Goal: Task Accomplishment & Management: Manage account settings

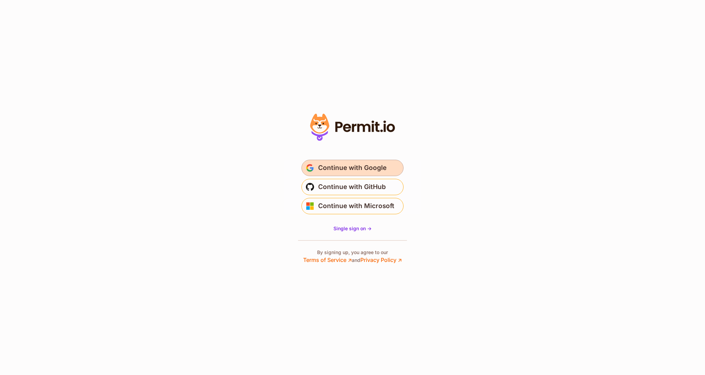
click at [378, 162] on button "Continue with Google" at bounding box center [353, 168] width 102 height 16
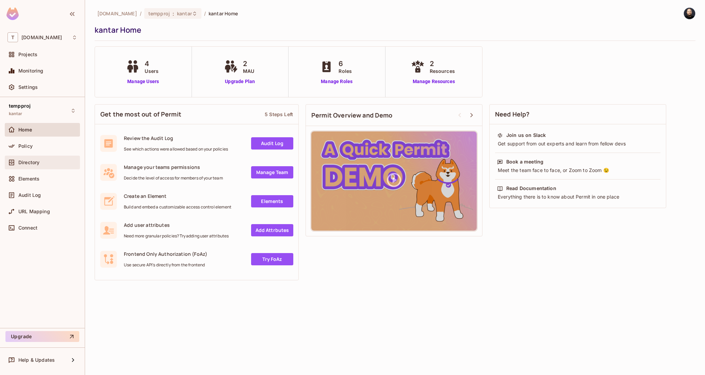
click at [47, 158] on div "Directory" at bounding box center [42, 163] width 75 height 14
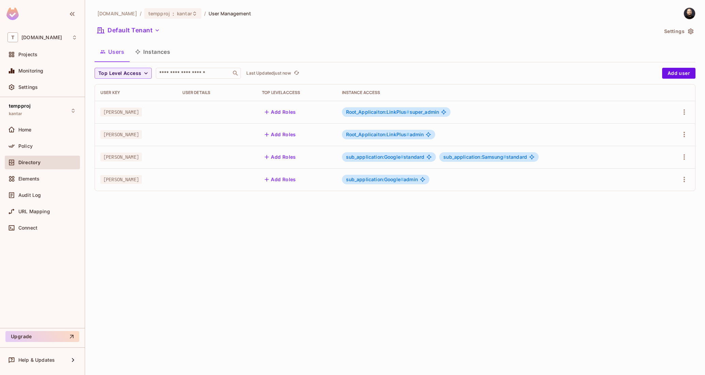
click at [161, 52] on button "Instances" at bounding box center [153, 51] width 46 height 17
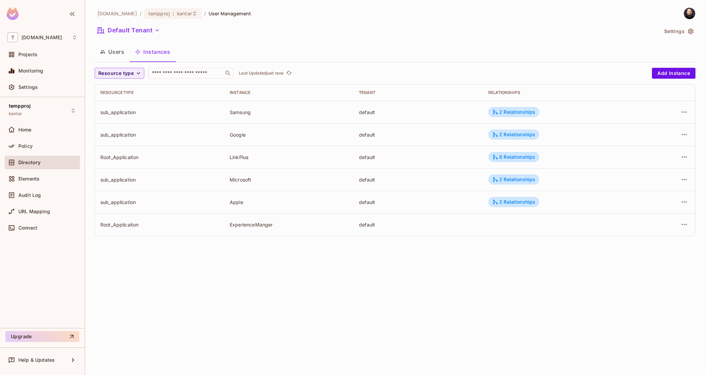
click at [661, 79] on div "Resource type ​ Last Updated just now Add Instance Resource type Instance Tenan…" at bounding box center [395, 152] width 601 height 168
click at [661, 77] on button "Add Instance" at bounding box center [674, 73] width 44 height 11
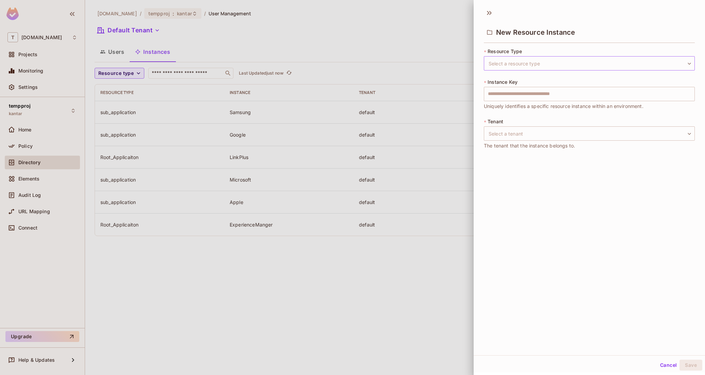
click at [533, 65] on body "T [DOMAIN_NAME] Projects Monitoring Settings tempproj kantar Home Policy Direct…" at bounding box center [352, 187] width 705 height 375
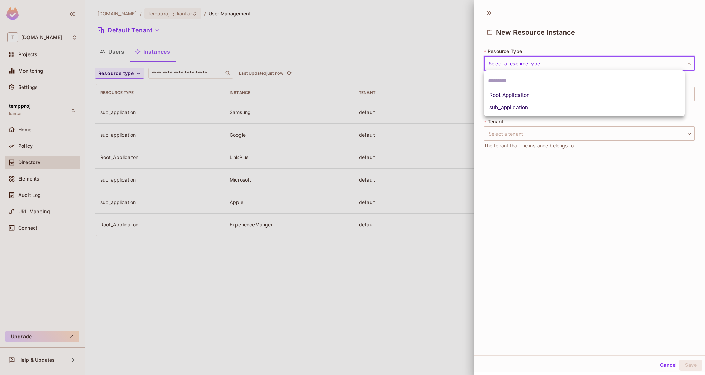
click at [519, 107] on li "sub_application" at bounding box center [584, 107] width 201 height 12
type input "**********"
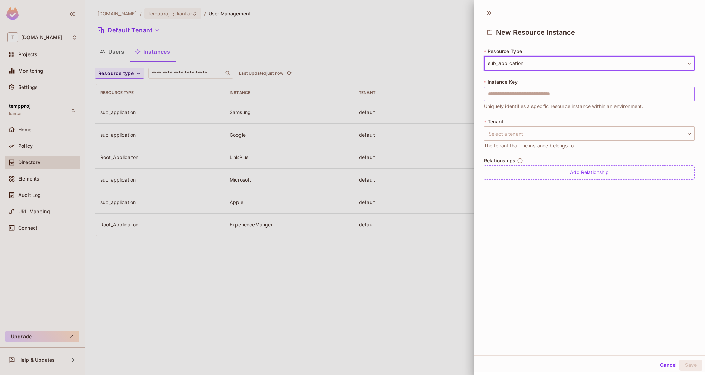
click at [518, 94] on input "text" at bounding box center [589, 94] width 211 height 14
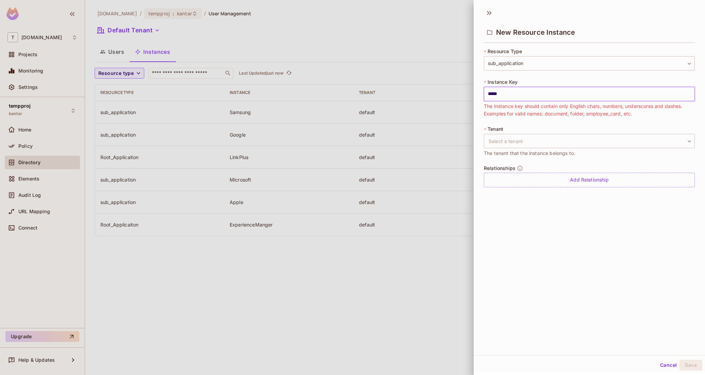
paste input "**"
click at [564, 91] on input "*******" at bounding box center [589, 94] width 211 height 14
type input "*******"
click at [559, 121] on div "**********" at bounding box center [589, 121] width 211 height 147
click at [556, 93] on input "*******" at bounding box center [589, 94] width 211 height 14
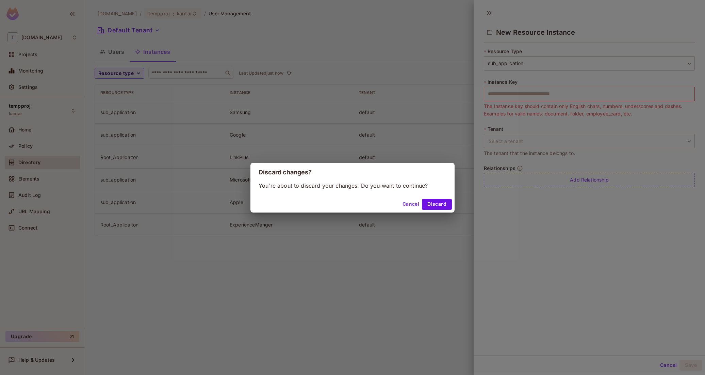
click at [446, 205] on button "Discard" at bounding box center [437, 204] width 30 height 11
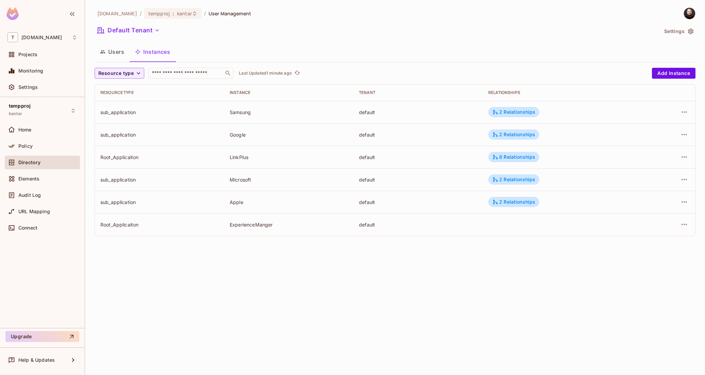
click at [690, 11] on img at bounding box center [689, 13] width 11 height 11
click at [674, 56] on span "Copy Environment Key" at bounding box center [668, 54] width 50 height 6
click at [129, 130] on td "sub_application" at bounding box center [159, 134] width 129 height 22
copy div "sub_application"
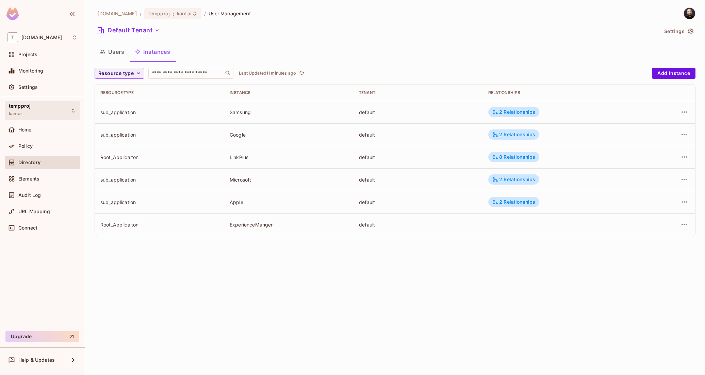
click at [64, 113] on div "tempproj kantar" at bounding box center [42, 110] width 75 height 19
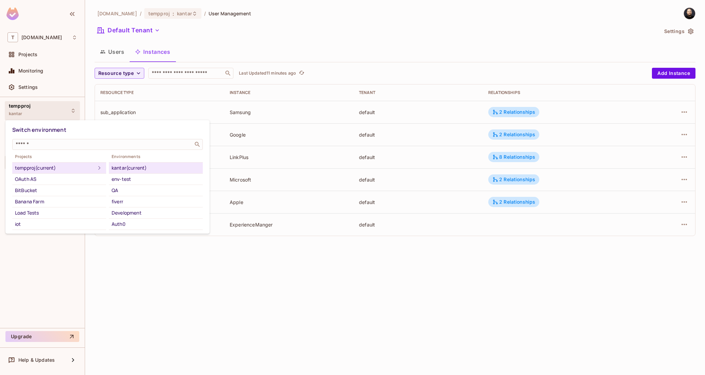
click at [64, 113] on div at bounding box center [352, 187] width 705 height 375
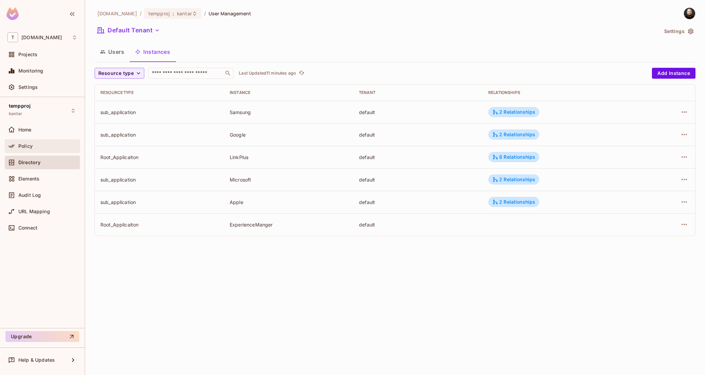
click at [61, 142] on div "Policy" at bounding box center [42, 146] width 70 height 8
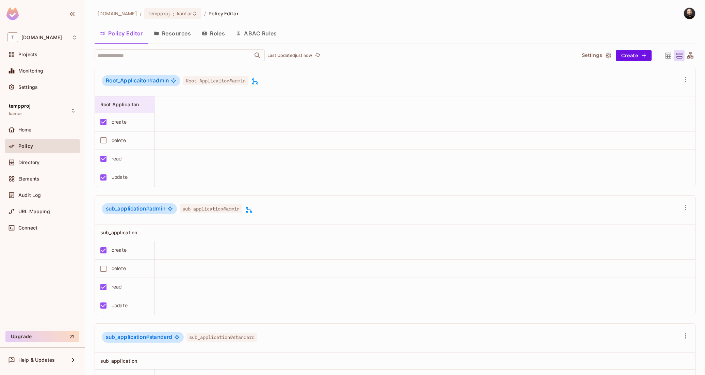
click at [144, 104] on div "Root Applicaiton" at bounding box center [122, 104] width 45 height 7
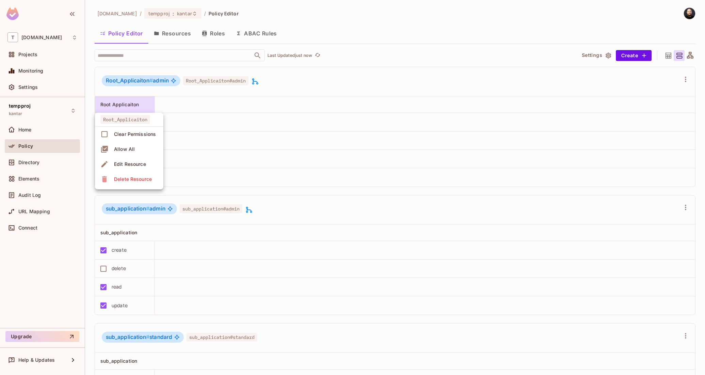
click at [144, 104] on div at bounding box center [352, 187] width 705 height 375
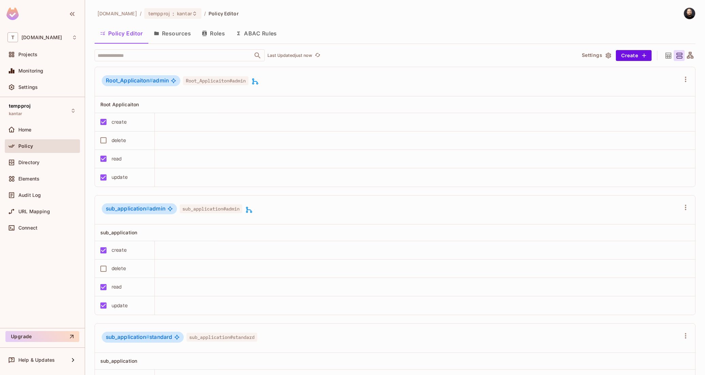
click at [264, 35] on button "ABAC Rules" at bounding box center [256, 33] width 52 height 17
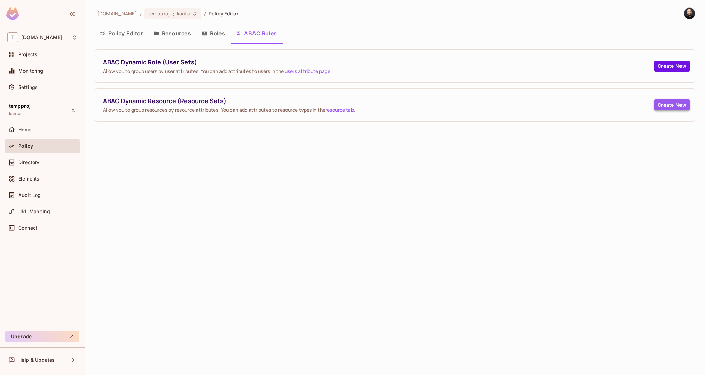
click at [676, 107] on button "Create New" at bounding box center [672, 104] width 35 height 11
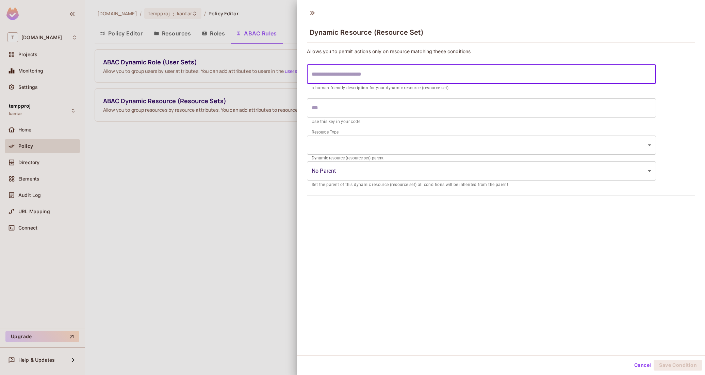
click at [403, 81] on input "text" at bounding box center [481, 74] width 349 height 19
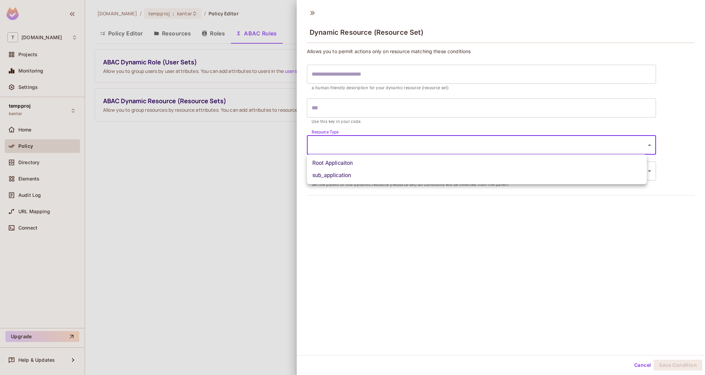
click at [375, 152] on body "T tk-permit.io Projects Monitoring Settings tempproj kantar Home Policy Directo…" at bounding box center [352, 187] width 705 height 375
click at [342, 175] on li "sub_application" at bounding box center [477, 175] width 340 height 12
type input "**********"
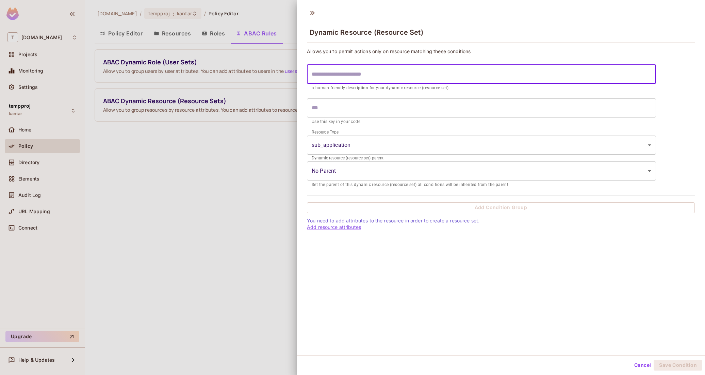
click at [336, 79] on input "text" at bounding box center [481, 74] width 349 height 19
type input "*"
type input "**"
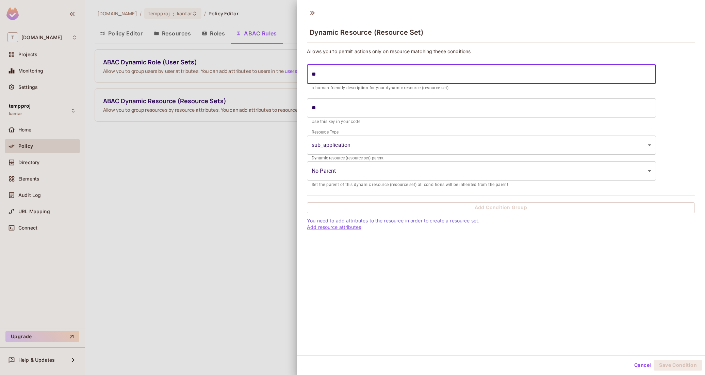
type input "***"
type input "****"
type input "*****"
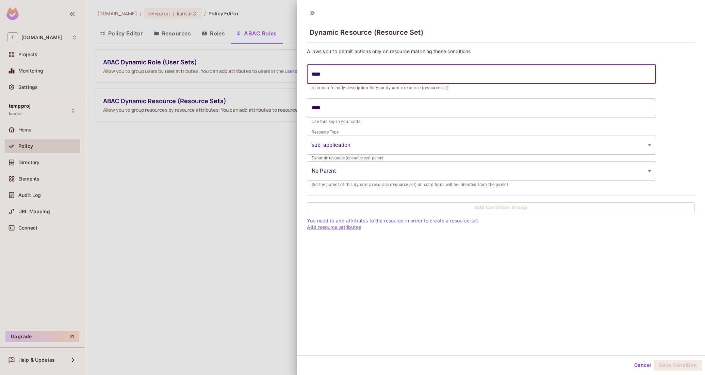
type input "*****"
type input "******"
type input "********"
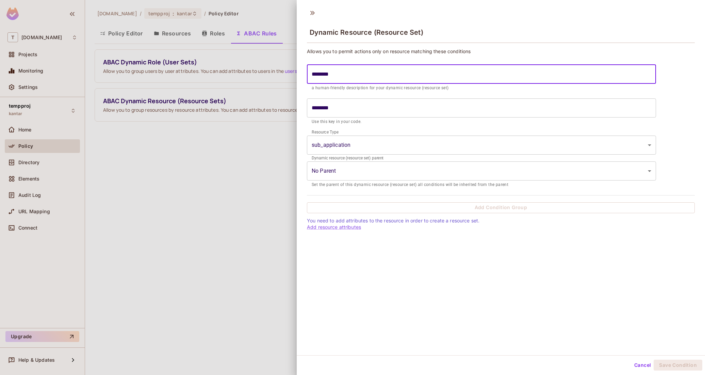
type input "*********"
type input "**********"
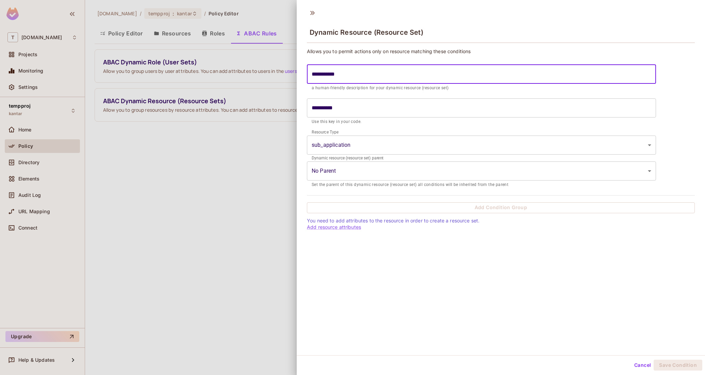
type input "**********"
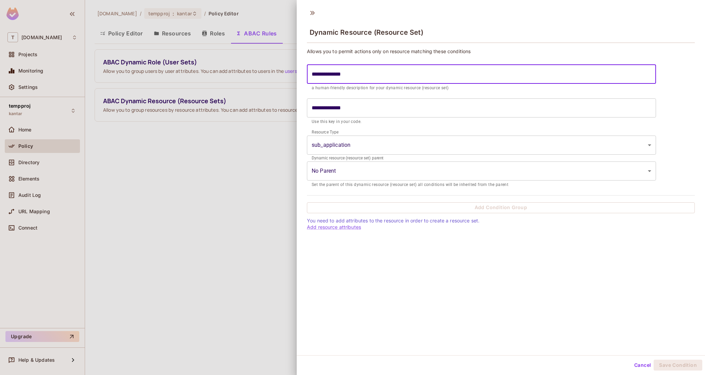
type input "**********"
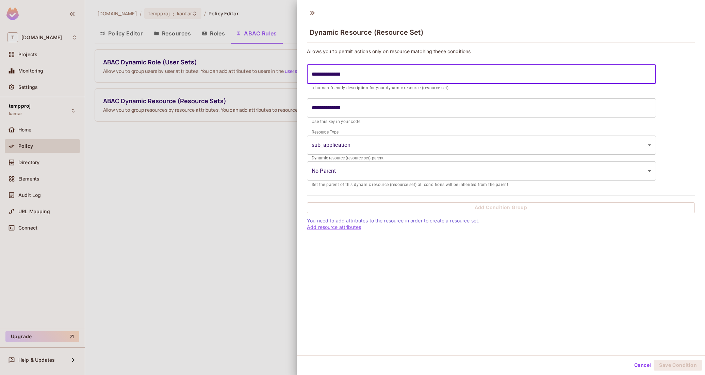
type input "**********"
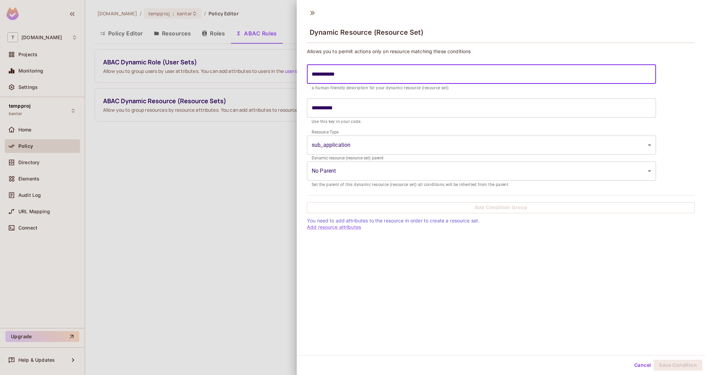
type input "**********"
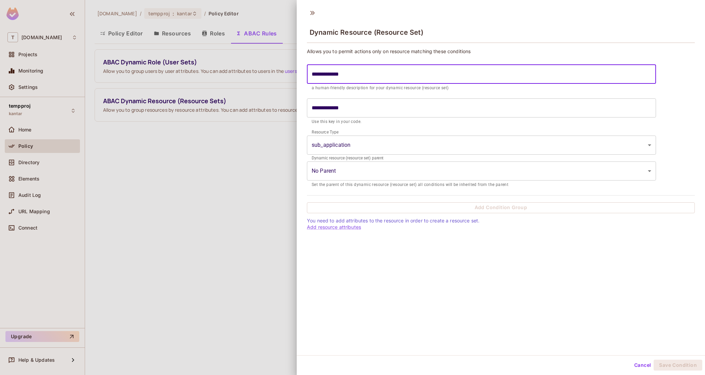
type input "**********"
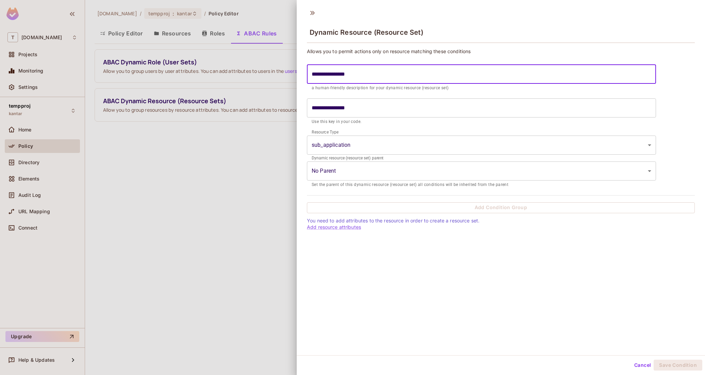
type input "**********"
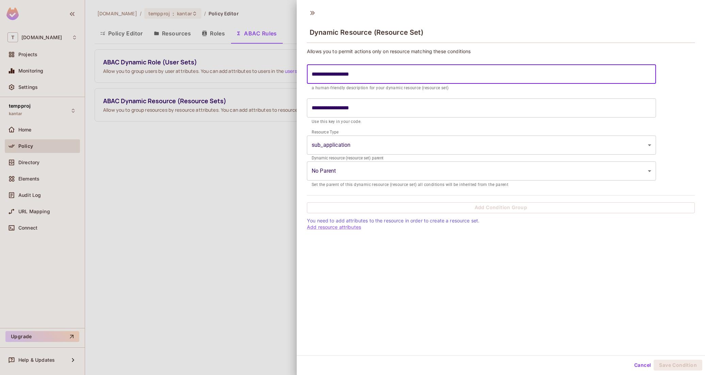
type input "**********"
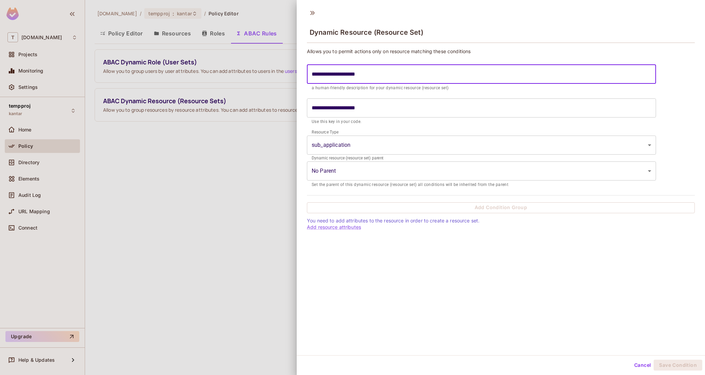
type input "**********"
click at [366, 75] on input "**********" at bounding box center [481, 74] width 349 height 19
click at [365, 75] on input "**********" at bounding box center [481, 74] width 349 height 19
type input "********"
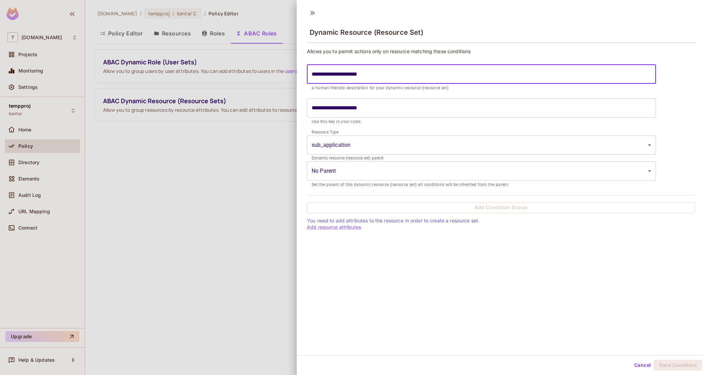
type input "********"
type input "*********"
type input "**********"
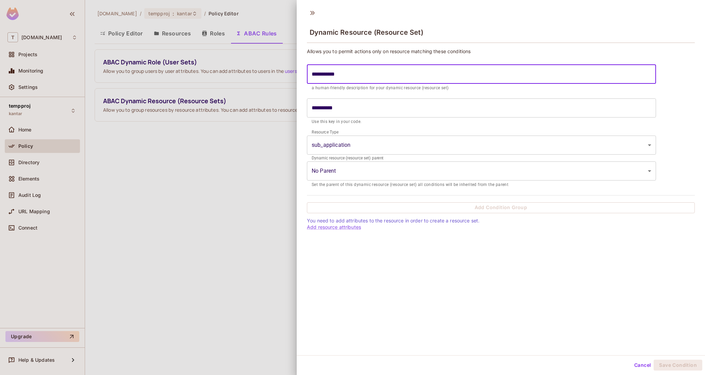
type input "**********"
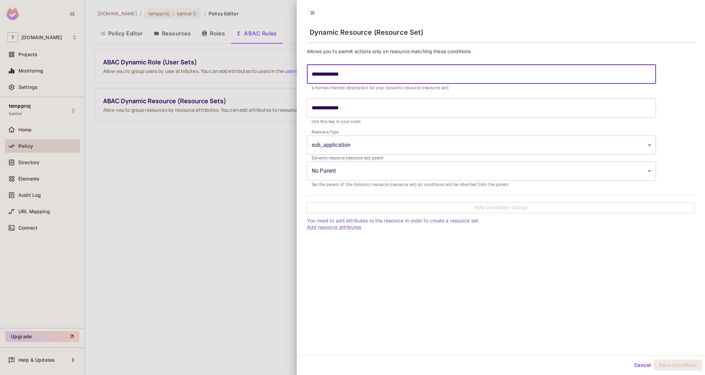
type input "**********"
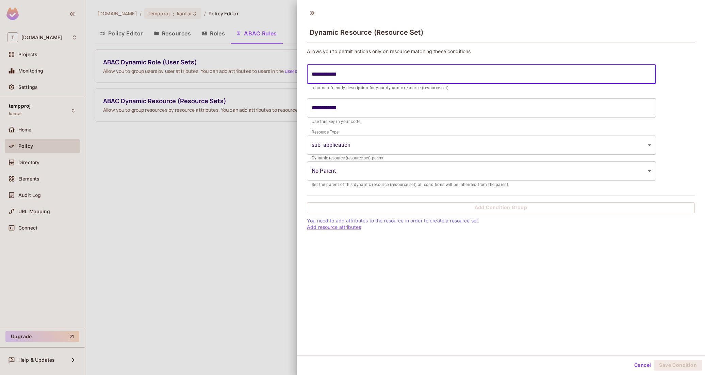
type input "**********"
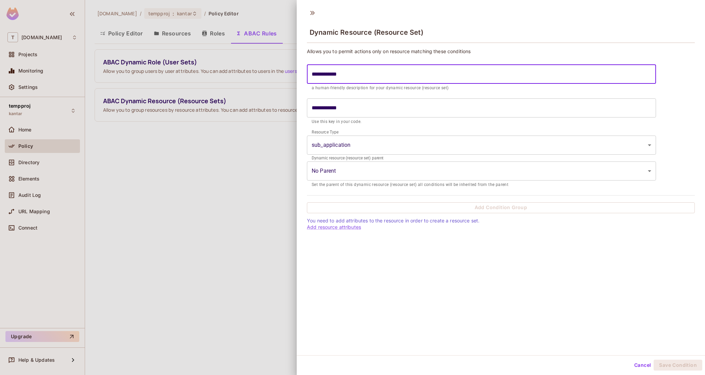
type input "**********"
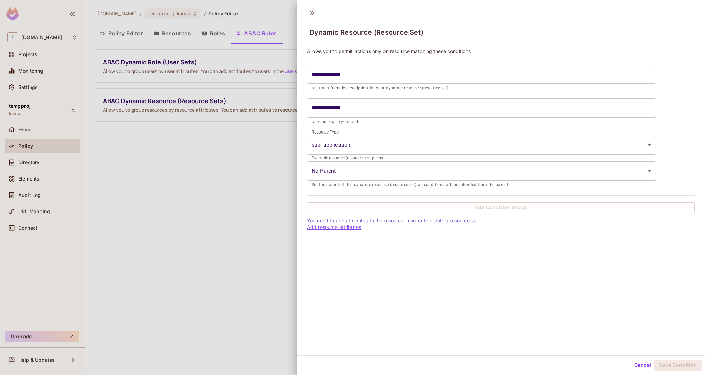
click at [355, 227] on link "Add resource attributes" at bounding box center [334, 227] width 54 height 6
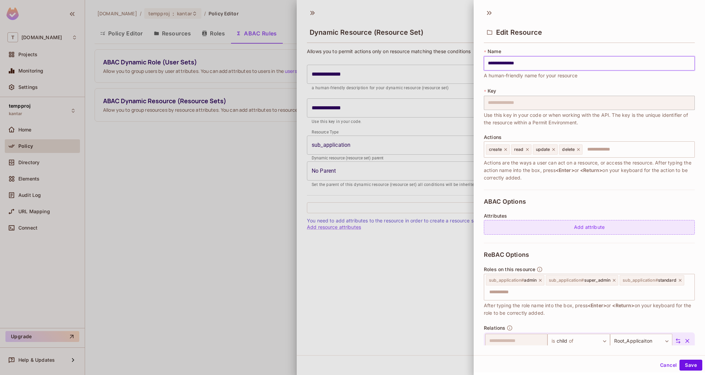
click at [525, 229] on div "Add attribute" at bounding box center [589, 227] width 211 height 15
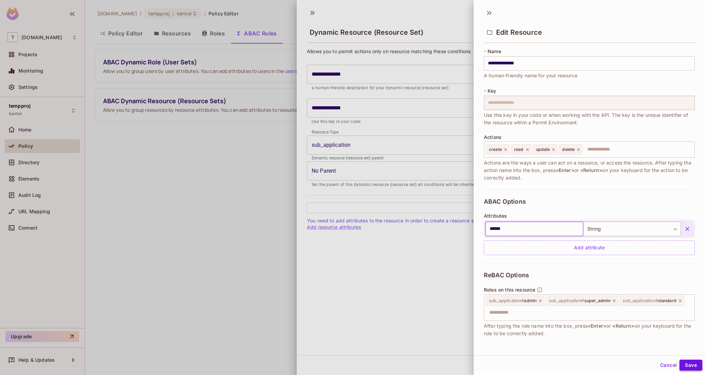
type input "******"
click at [693, 366] on button "Save" at bounding box center [691, 364] width 23 height 11
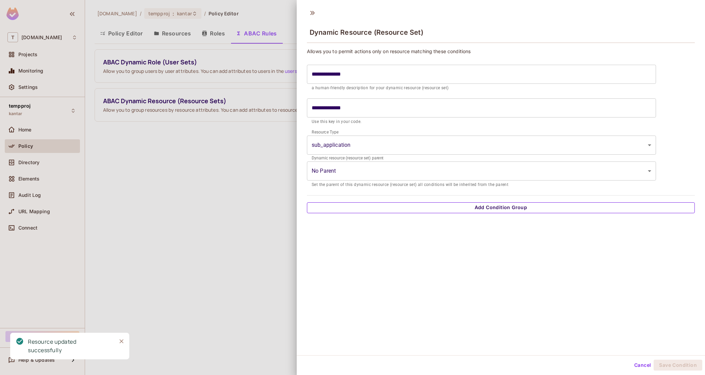
click at [459, 206] on button "Add Condition Group" at bounding box center [501, 207] width 388 height 11
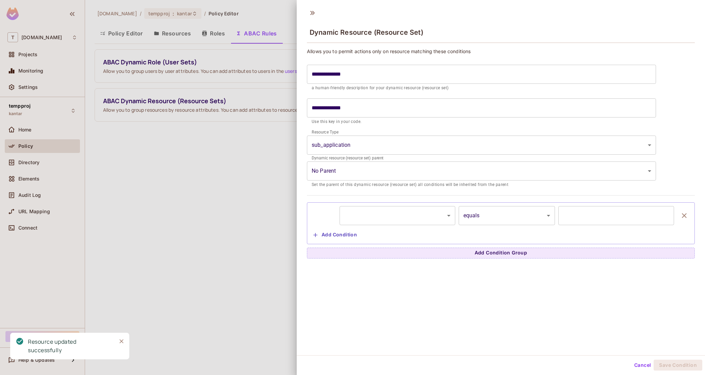
click at [430, 222] on body "**********" at bounding box center [352, 187] width 705 height 375
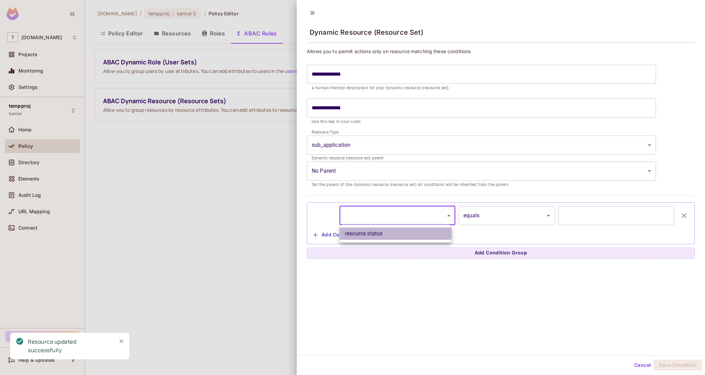
click at [416, 233] on li "resource.status" at bounding box center [396, 233] width 112 height 12
type input "**********"
click at [566, 219] on input "text" at bounding box center [617, 215] width 116 height 19
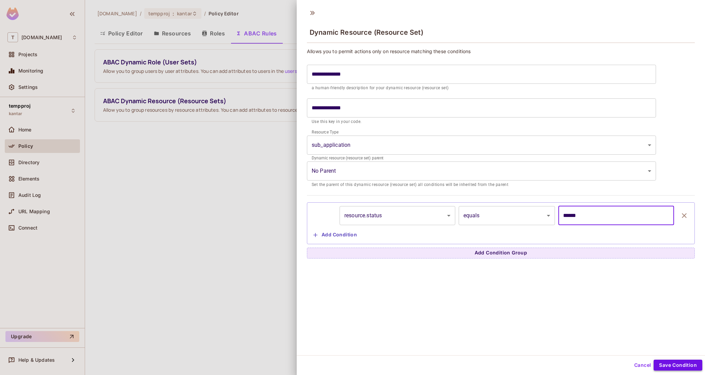
type input "******"
click at [675, 365] on button "Save Condition" at bounding box center [678, 364] width 49 height 11
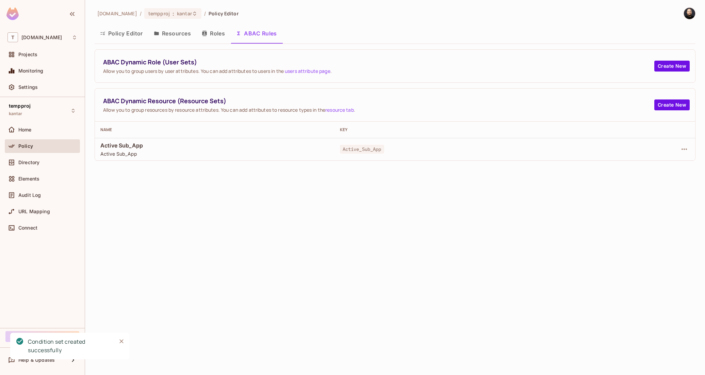
click at [123, 35] on button "Policy Editor" at bounding box center [122, 33] width 54 height 17
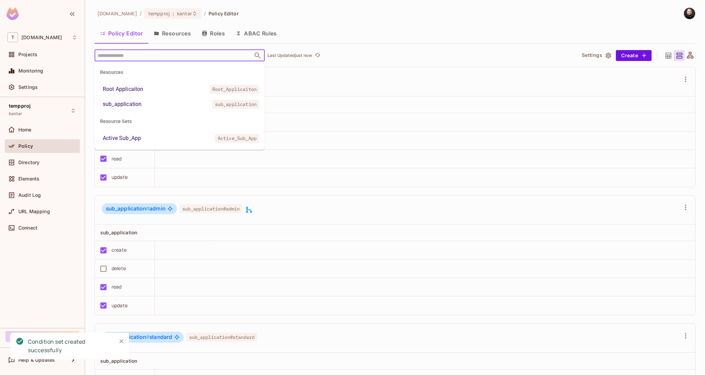
click at [156, 54] on input "text" at bounding box center [174, 55] width 156 height 12
click at [158, 138] on li "Active Sub_App Active_Sub_App" at bounding box center [180, 138] width 170 height 12
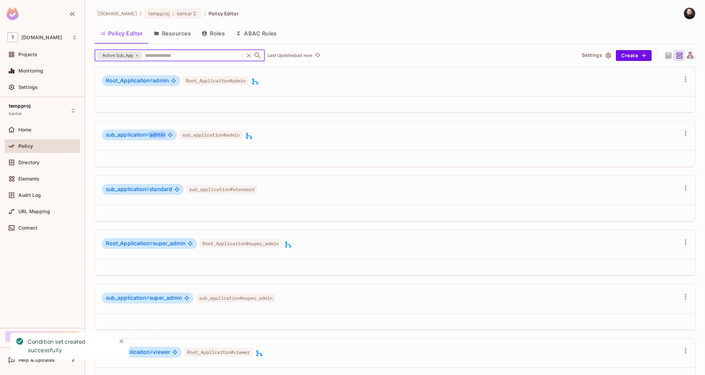
click at [158, 138] on span "sub_application # admin" at bounding box center [136, 134] width 60 height 7
click at [167, 108] on th at bounding box center [425, 104] width 541 height 16
click at [140, 54] on div "Active Sub_App" at bounding box center [119, 55] width 45 height 8
click at [139, 54] on icon at bounding box center [137, 55] width 4 height 4
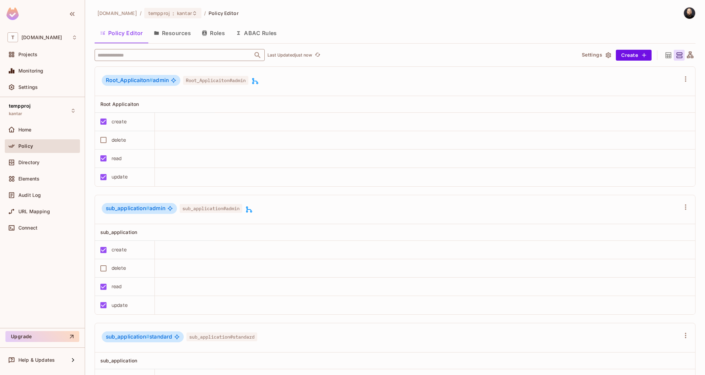
click at [239, 24] on div "tk-permit.io / tempproj : kantar / Policy Editor Policy Editor Resources Roles …" at bounding box center [395, 191] width 601 height 368
click at [240, 28] on button "ABAC Rules" at bounding box center [256, 33] width 52 height 17
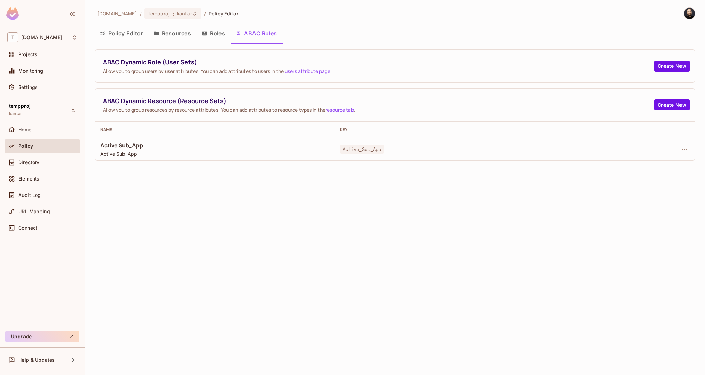
drag, startPoint x: 138, startPoint y: 153, endPoint x: 148, endPoint y: 150, distance: 10.7
click at [138, 153] on span "Active Sub_App" at bounding box center [214, 153] width 229 height 6
click at [685, 151] on icon "button" at bounding box center [684, 149] width 8 height 8
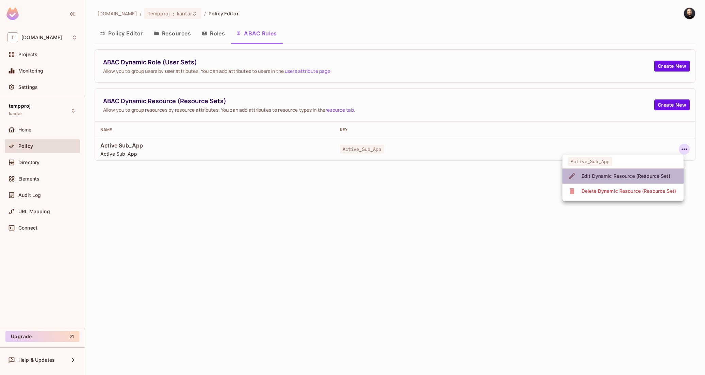
click at [648, 176] on div "Edit Dynamic Resource (Resource Set)" at bounding box center [626, 176] width 89 height 7
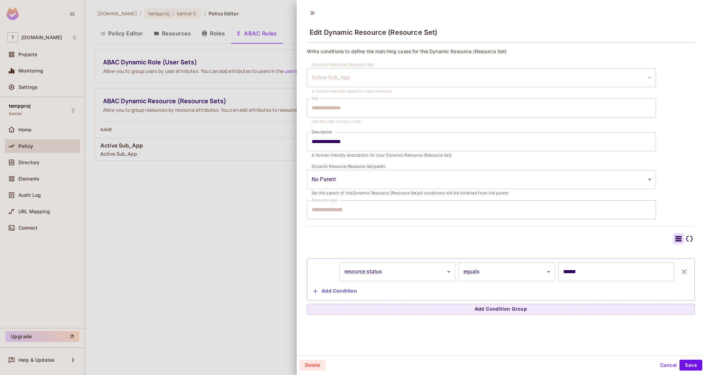
drag, startPoint x: 348, startPoint y: 78, endPoint x: 364, endPoint y: 78, distance: 15.7
click at [364, 78] on div "Active Sub_App" at bounding box center [481, 77] width 349 height 19
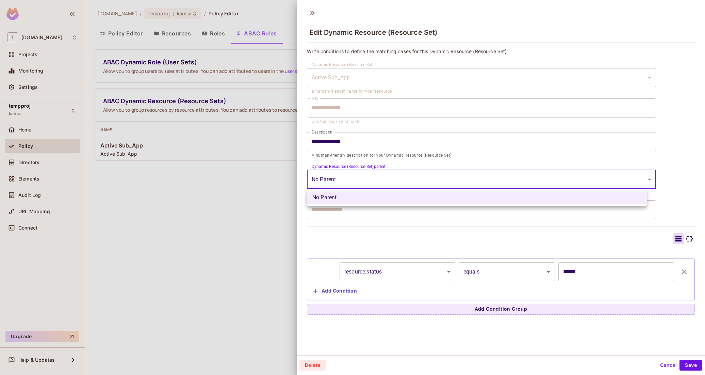
click at [328, 182] on body "**********" at bounding box center [352, 187] width 705 height 375
click at [334, 169] on div at bounding box center [352, 187] width 705 height 375
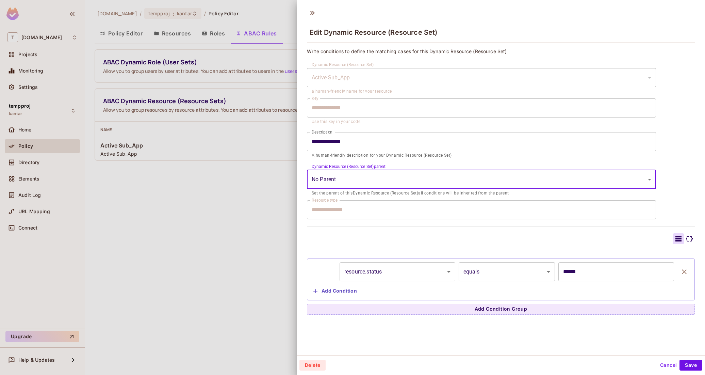
click at [335, 145] on input "**********" at bounding box center [481, 141] width 349 height 19
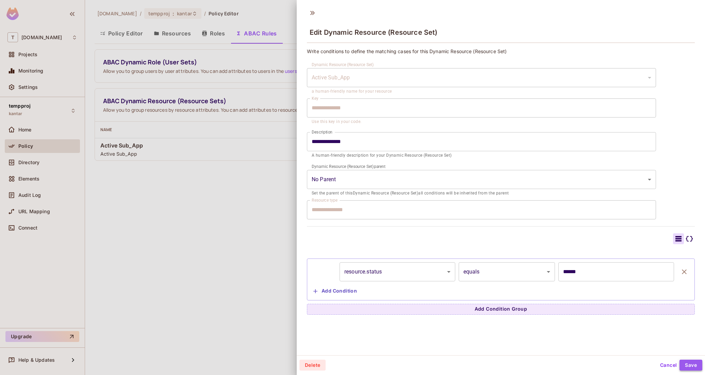
click at [694, 364] on button "Save" at bounding box center [691, 364] width 23 height 11
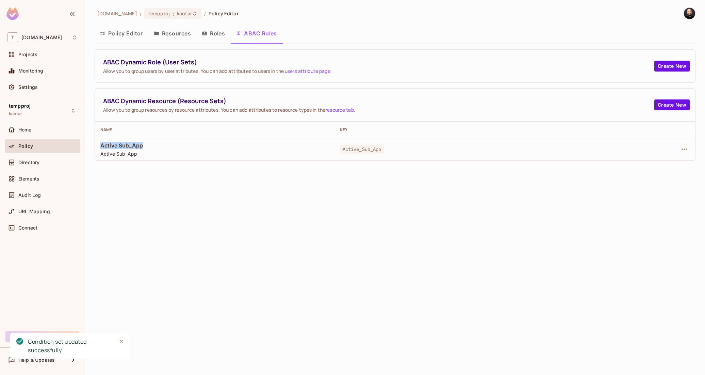
drag, startPoint x: 146, startPoint y: 147, endPoint x: 101, endPoint y: 144, distance: 45.8
click at [100, 144] on span "Active Sub_App" at bounding box center [214, 145] width 229 height 7
click at [113, 30] on button "Policy Editor" at bounding box center [122, 33] width 54 height 17
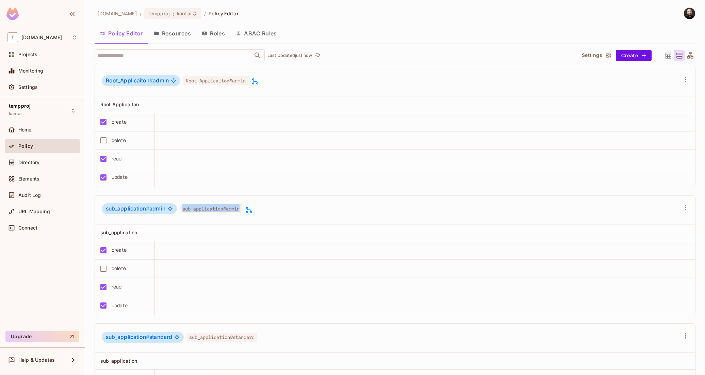
drag, startPoint x: 244, startPoint y: 210, endPoint x: 179, endPoint y: 210, distance: 65.4
click at [179, 210] on div "sub_application # admin sub_application#admin" at bounding box center [172, 209] width 141 height 13
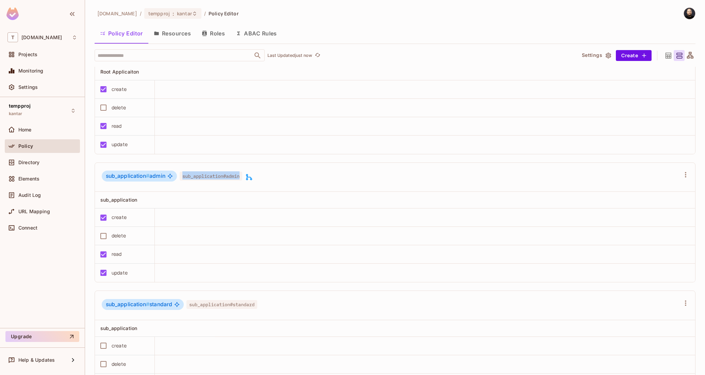
scroll to position [104, 0]
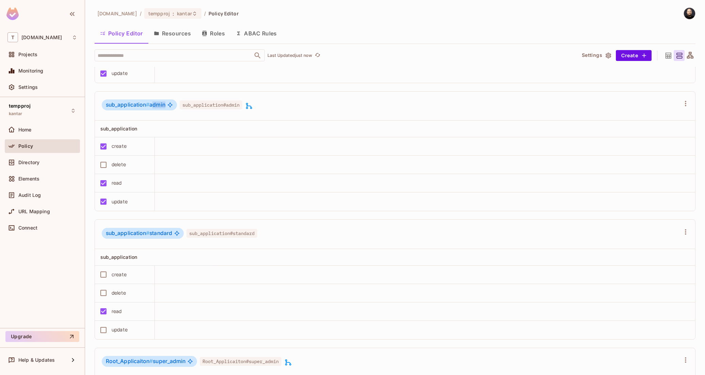
drag, startPoint x: 157, startPoint y: 106, endPoint x: 149, endPoint y: 117, distance: 14.4
click at [166, 106] on div "sub_application # admin" at bounding box center [139, 104] width 75 height 11
click at [122, 133] on div "sub_application" at bounding box center [125, 129] width 60 height 16
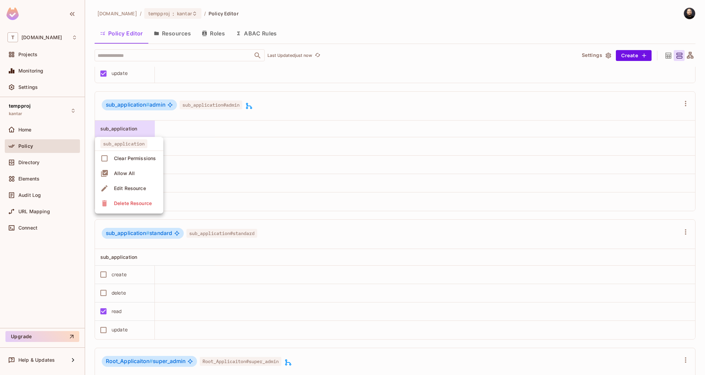
click at [119, 131] on div at bounding box center [352, 187] width 705 height 375
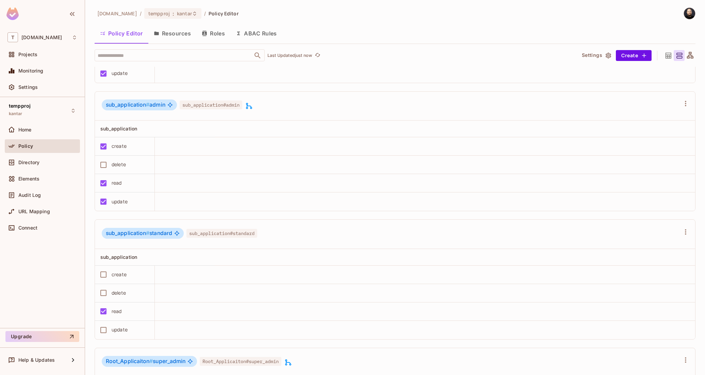
drag, startPoint x: 157, startPoint y: 125, endPoint x: 161, endPoint y: 137, distance: 12.3
click at [161, 137] on th at bounding box center [185, 129] width 60 height 17
click at [108, 104] on span "sub_application #" at bounding box center [128, 104] width 44 height 6
drag, startPoint x: 105, startPoint y: 104, endPoint x: 167, endPoint y: 103, distance: 62.6
click at [167, 103] on div "sub_application # admin" at bounding box center [139, 104] width 75 height 11
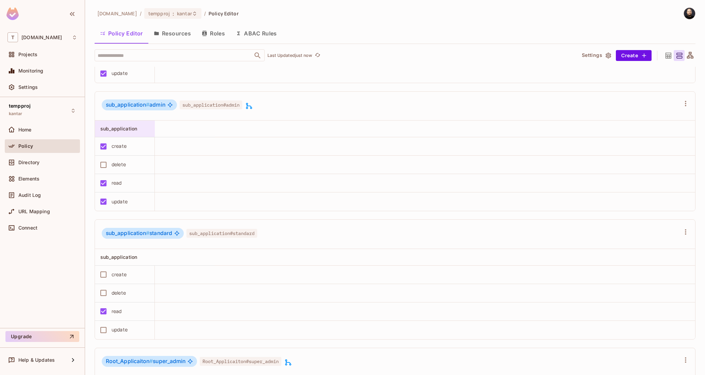
click at [125, 130] on span "sub_application" at bounding box center [118, 129] width 37 height 6
click at [161, 128] on div at bounding box center [352, 187] width 705 height 375
drag, startPoint x: 168, startPoint y: 123, endPoint x: 182, endPoint y: 141, distance: 22.3
click at [182, 141] on table "sub_application create delete read update" at bounding box center [395, 166] width 600 height 90
click at [182, 141] on td at bounding box center [425, 146] width 541 height 18
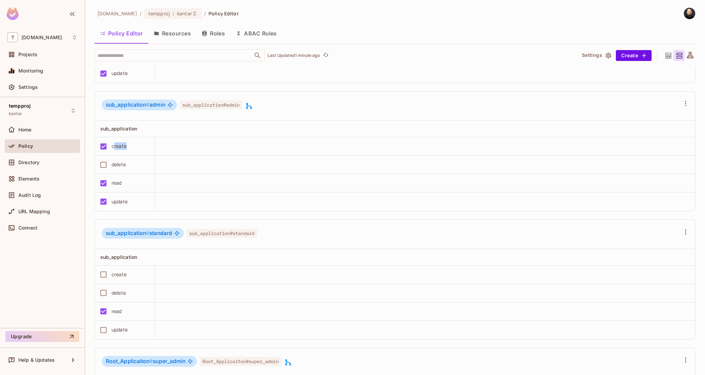
drag, startPoint x: 113, startPoint y: 147, endPoint x: 130, endPoint y: 147, distance: 16.7
click at [130, 147] on div "create" at bounding box center [122, 146] width 53 height 14
drag, startPoint x: 150, startPoint y: 103, endPoint x: 166, endPoint y: 105, distance: 16.4
click at [166, 105] on div "sub_application # admin" at bounding box center [139, 104] width 75 height 11
click at [162, 104] on span "sub_application # admin" at bounding box center [136, 104] width 60 height 7
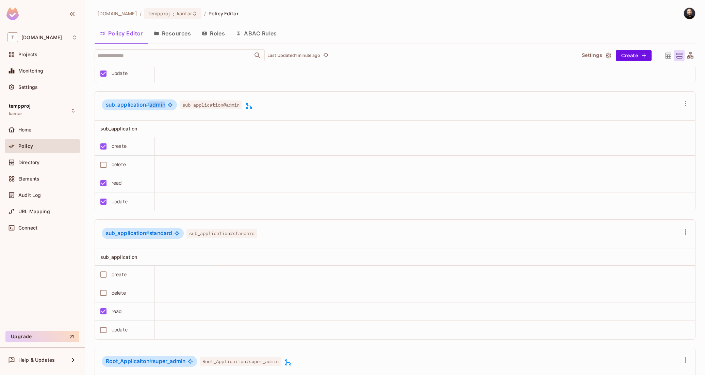
click at [161, 104] on span "sub_application # admin" at bounding box center [136, 104] width 60 height 7
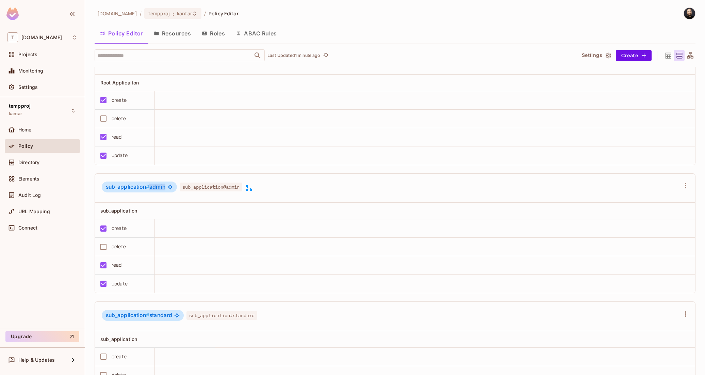
scroll to position [0, 0]
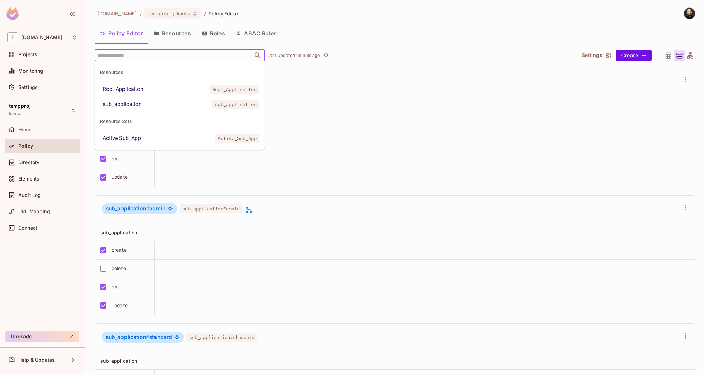
click at [131, 53] on input "text" at bounding box center [174, 55] width 156 height 12
click at [132, 105] on div "sub_application" at bounding box center [122, 104] width 39 height 8
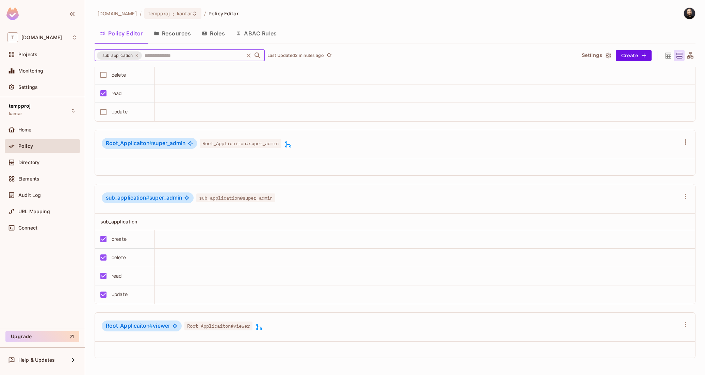
scroll to position [0, 0]
click at [267, 34] on button "ABAC Rules" at bounding box center [256, 33] width 52 height 17
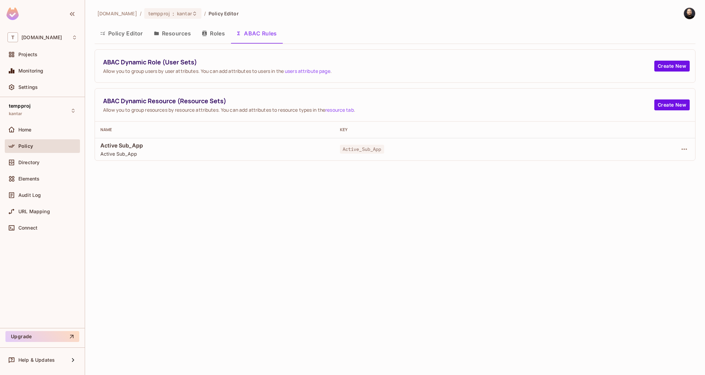
drag, startPoint x: 185, startPoint y: 147, endPoint x: 413, endPoint y: 163, distance: 228.9
click at [185, 147] on span "Active Sub_App" at bounding box center [214, 145] width 229 height 7
click at [681, 146] on td at bounding box center [644, 149] width 102 height 22
click at [685, 153] on icon "button" at bounding box center [684, 149] width 8 height 8
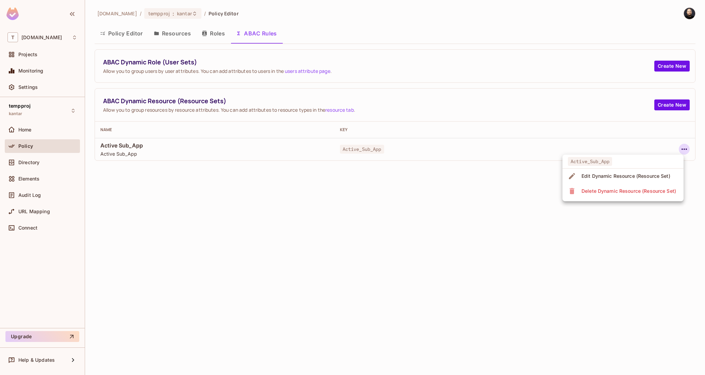
click at [586, 173] on div "Edit Dynamic Resource (Resource Set)" at bounding box center [626, 176] width 89 height 7
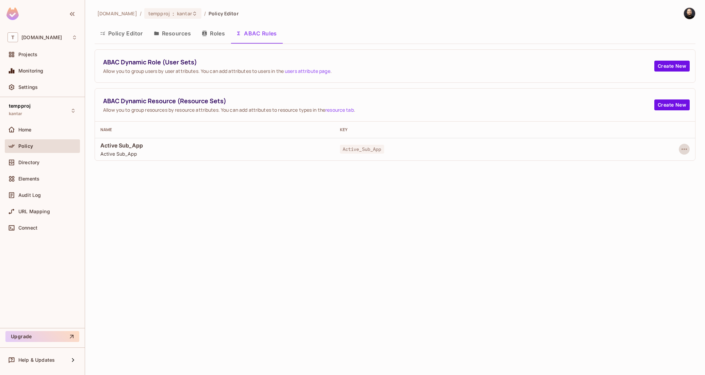
click at [136, 32] on button "Policy Editor" at bounding box center [122, 33] width 54 height 17
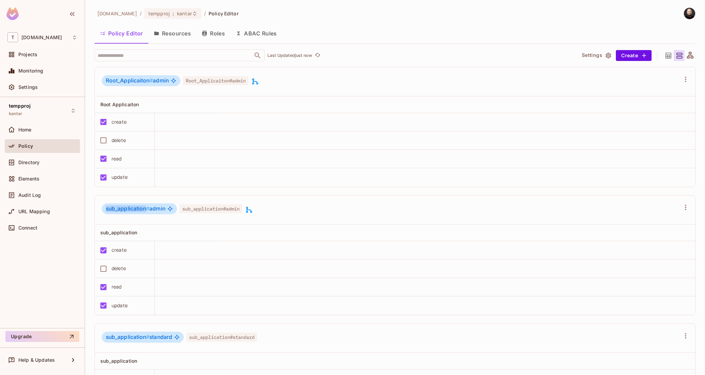
drag, startPoint x: 146, startPoint y: 209, endPoint x: 103, endPoint y: 205, distance: 43.7
click at [103, 205] on div "sub_application # admin" at bounding box center [139, 208] width 75 height 11
drag, startPoint x: 166, startPoint y: 207, endPoint x: 98, endPoint y: 207, distance: 67.7
click at [98, 207] on div "sub_application # admin sub_application#admin" at bounding box center [395, 209] width 600 height 29
click at [36, 165] on div "Directory" at bounding box center [42, 162] width 70 height 8
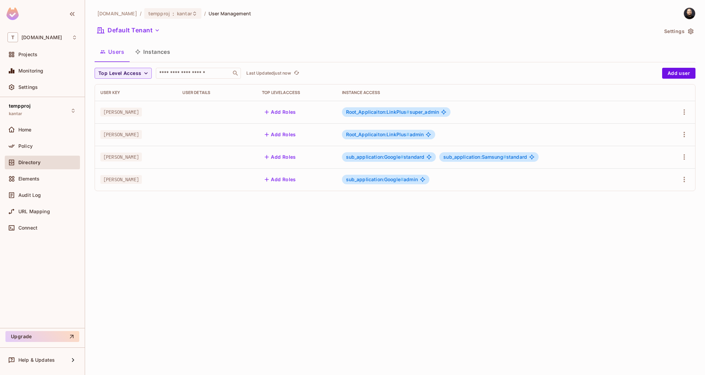
click at [173, 53] on button "Instances" at bounding box center [153, 51] width 46 height 17
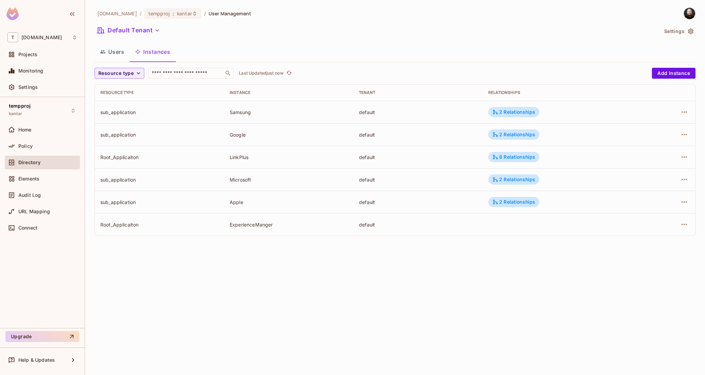
click at [692, 110] on td at bounding box center [667, 112] width 55 height 22
click at [686, 110] on icon "button" at bounding box center [684, 112] width 8 height 8
click at [650, 144] on div "Edit Attributes" at bounding box center [635, 142] width 34 height 7
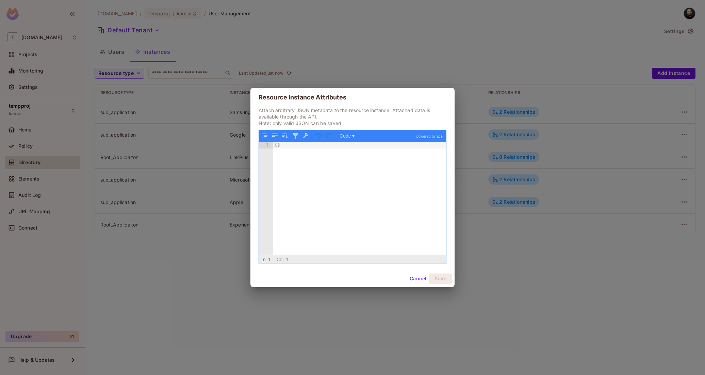
click at [363, 187] on div "{ }" at bounding box center [359, 204] width 173 height 125
click at [436, 282] on button "Save" at bounding box center [440, 278] width 23 height 11
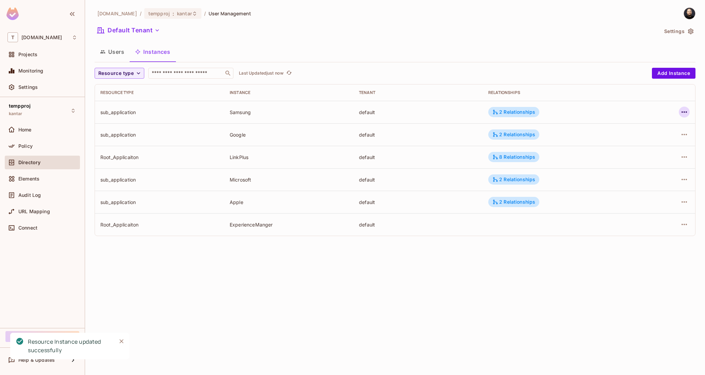
click at [679, 109] on button "button" at bounding box center [684, 112] width 11 height 11
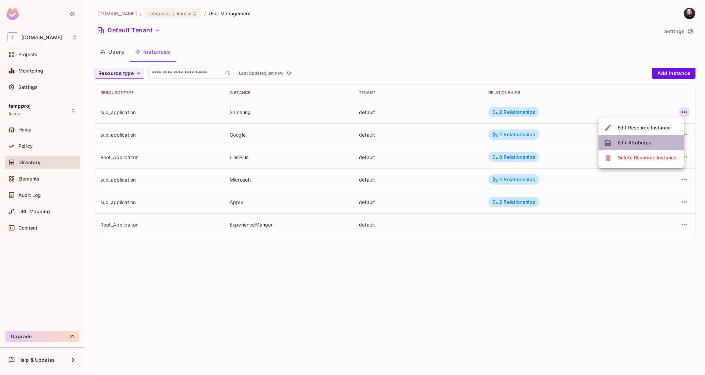
click at [655, 144] on li "Edit Attributes" at bounding box center [641, 142] width 85 height 15
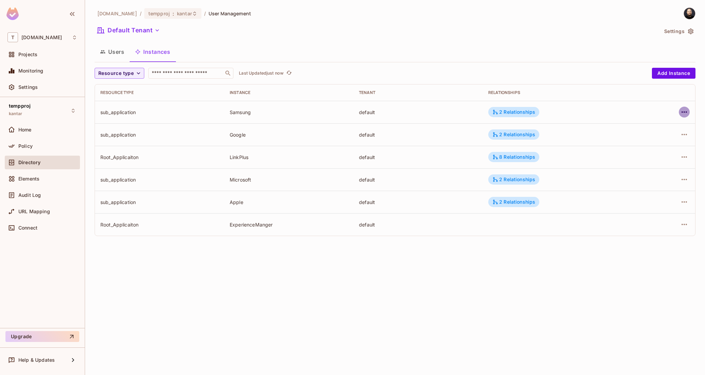
click at [687, 114] on icon "button" at bounding box center [684, 112] width 8 height 8
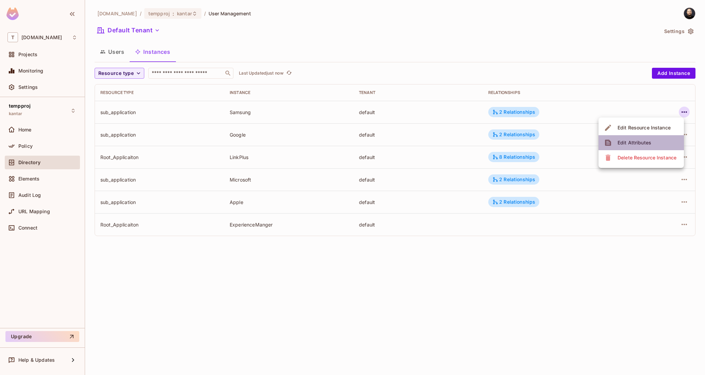
click at [638, 141] on div "Edit Attributes" at bounding box center [635, 142] width 34 height 7
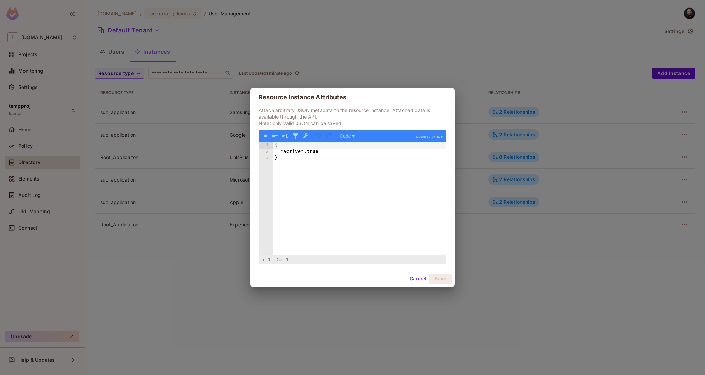
click at [424, 280] on button "Cancel" at bounding box center [418, 278] width 22 height 11
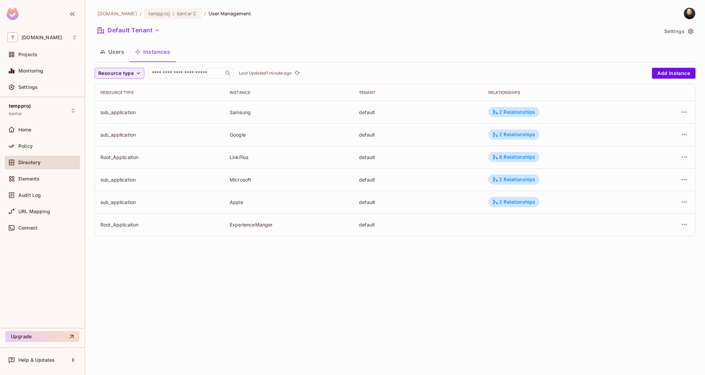
click at [674, 115] on div at bounding box center [668, 112] width 44 height 11
click at [682, 114] on icon "button" at bounding box center [684, 112] width 8 height 8
click at [496, 48] on div at bounding box center [352, 187] width 705 height 375
click at [31, 39] on span "tk-permit.io" at bounding box center [41, 37] width 41 height 5
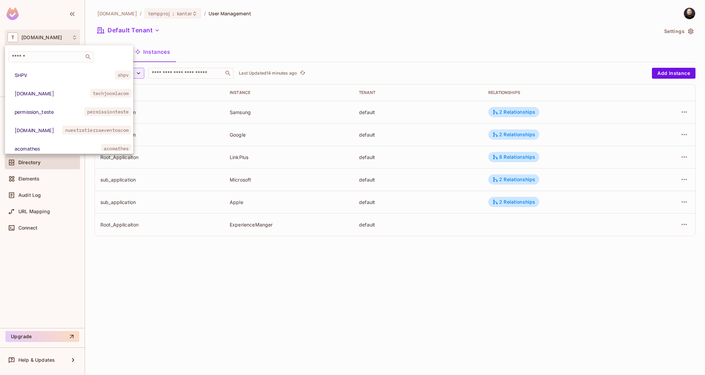
drag, startPoint x: 567, startPoint y: 29, endPoint x: 661, endPoint y: 15, distance: 94.9
click at [569, 28] on div at bounding box center [352, 187] width 705 height 375
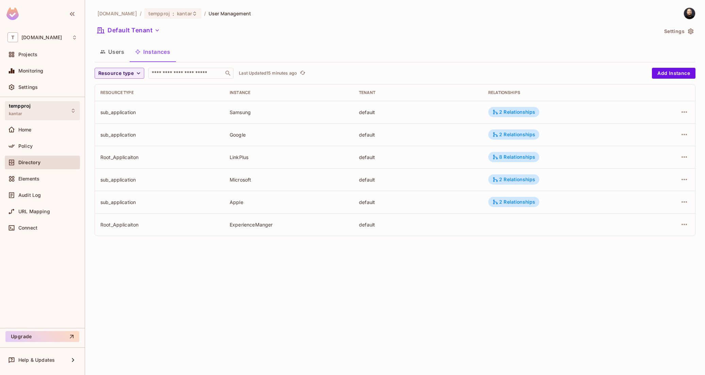
click at [34, 114] on div "tempproj kantar" at bounding box center [42, 110] width 75 height 19
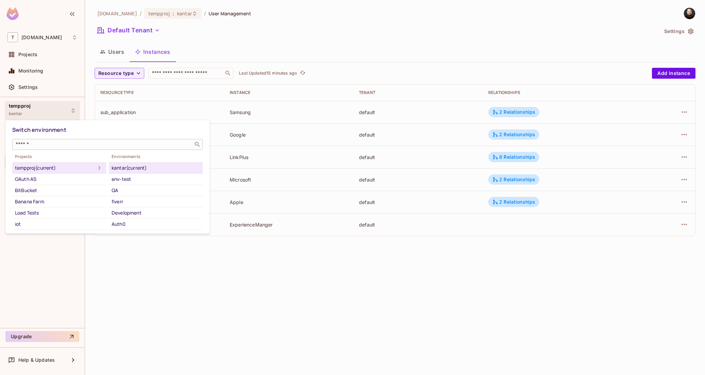
click at [60, 147] on input "text" at bounding box center [102, 144] width 177 height 7
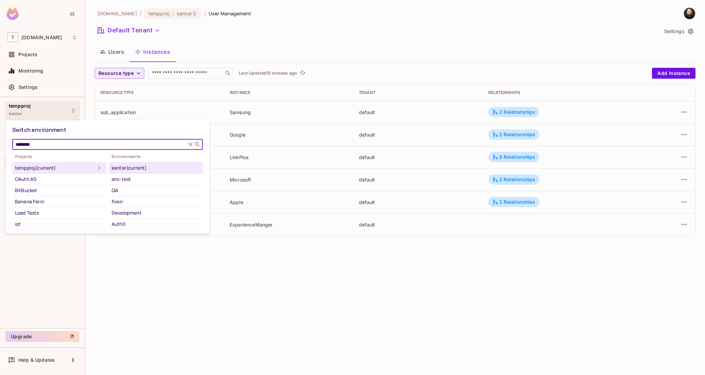
type input "*********"
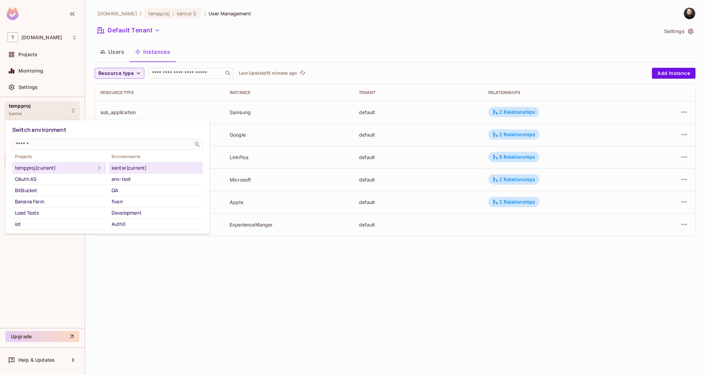
click at [51, 39] on div at bounding box center [352, 187] width 705 height 375
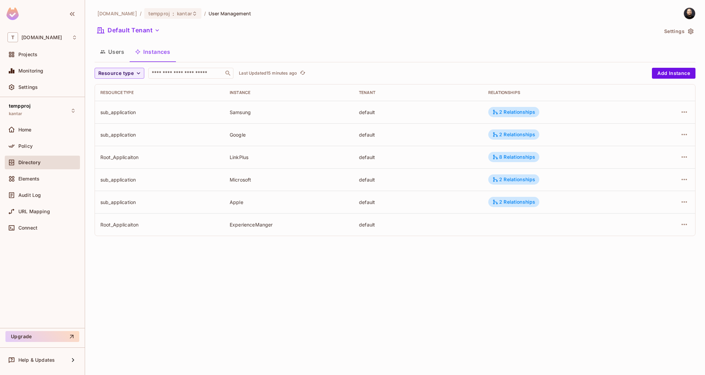
click at [47, 36] on div "Switch environment ​ Projects tempproj (current) OAuth AS BitBucket Banana Farm…" at bounding box center [352, 187] width 705 height 375
click at [47, 37] on span "tk-permit.io" at bounding box center [41, 37] width 41 height 5
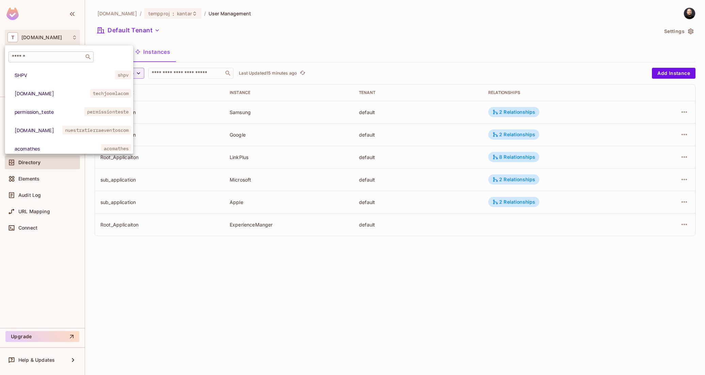
click at [57, 55] on input "text" at bounding box center [46, 56] width 71 height 7
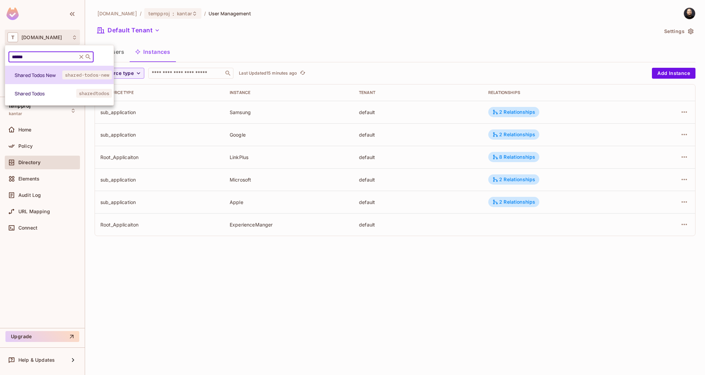
type input "******"
click at [62, 83] on li "Shared Todos New shared-todos-new" at bounding box center [59, 75] width 109 height 18
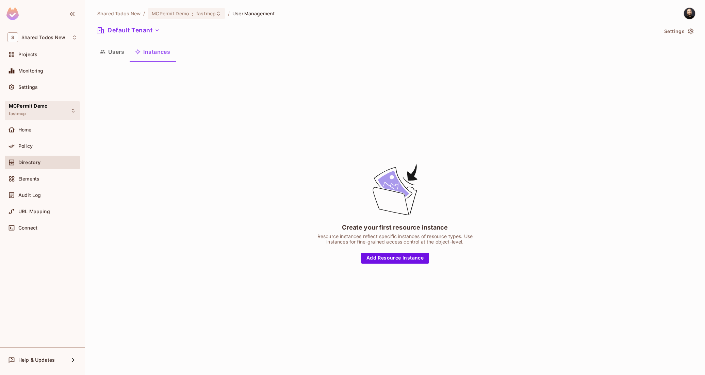
click at [51, 117] on div "MCPermit Demo fastmcp" at bounding box center [42, 110] width 75 height 19
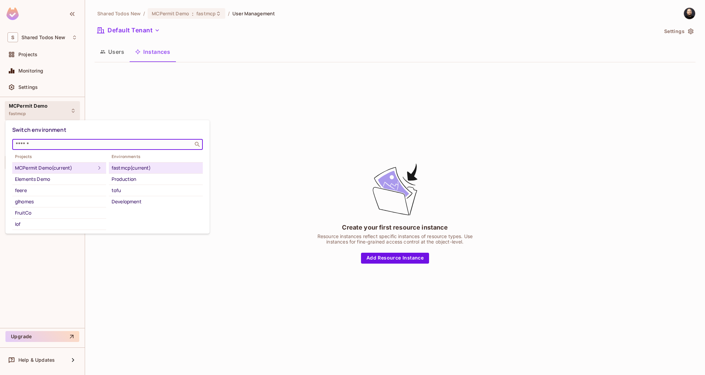
click at [53, 142] on input "text" at bounding box center [102, 144] width 177 height 7
type input "****"
click at [52, 181] on div "ABAC" at bounding box center [59, 179] width 89 height 8
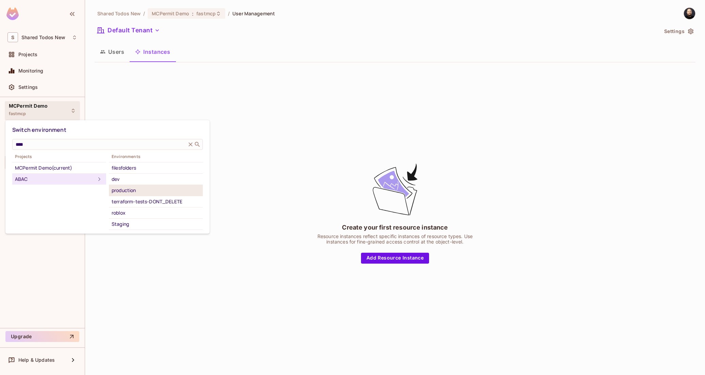
click at [139, 189] on div "production" at bounding box center [156, 190] width 89 height 8
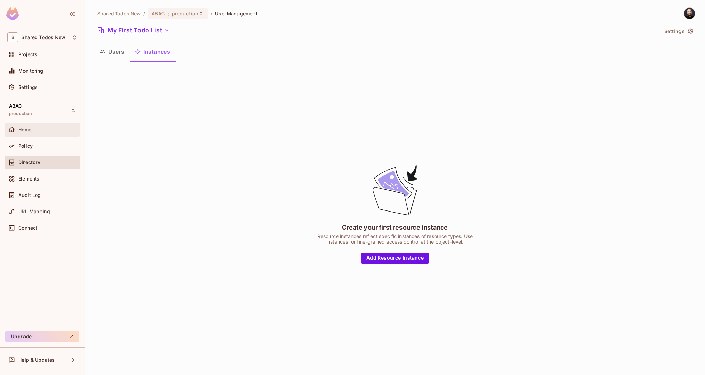
click at [48, 127] on div "Home" at bounding box center [47, 129] width 59 height 5
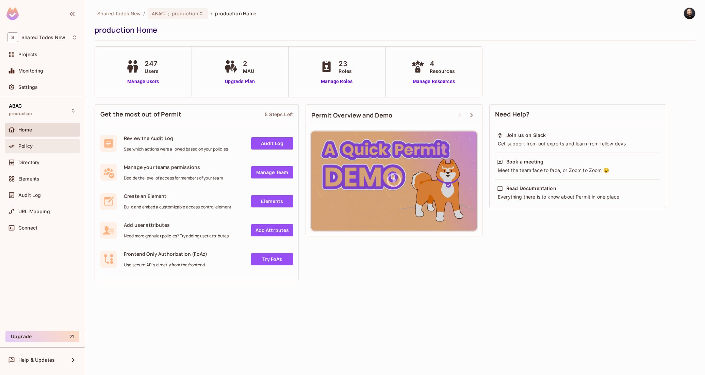
click at [54, 144] on div "Policy" at bounding box center [47, 145] width 59 height 5
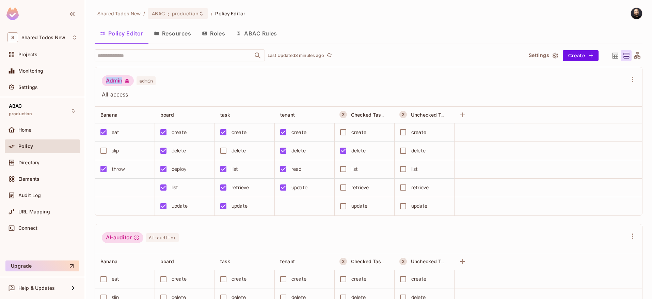
drag, startPoint x: 106, startPoint y: 80, endPoint x: 122, endPoint y: 79, distance: 16.4
click at [122, 79] on div "Admin" at bounding box center [118, 80] width 32 height 11
click at [130, 111] on div "Banana" at bounding box center [122, 114] width 45 height 7
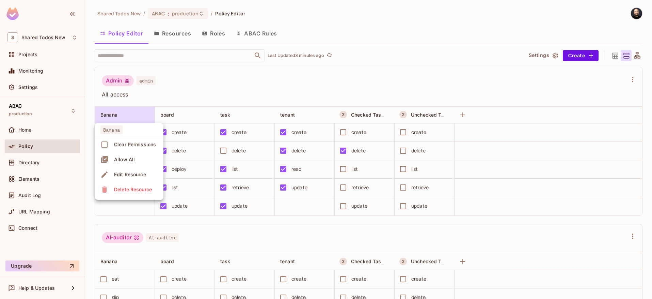
click at [132, 190] on div "Delete Resource" at bounding box center [133, 189] width 38 height 7
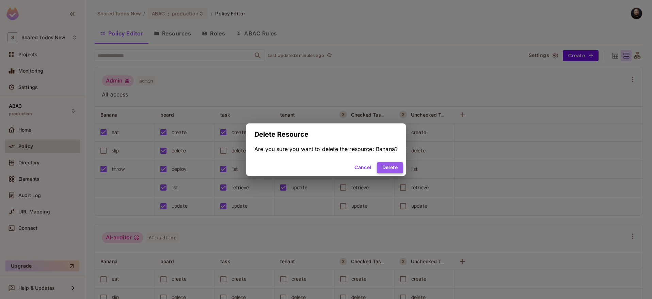
click at [386, 164] on button "Delete" at bounding box center [390, 167] width 26 height 11
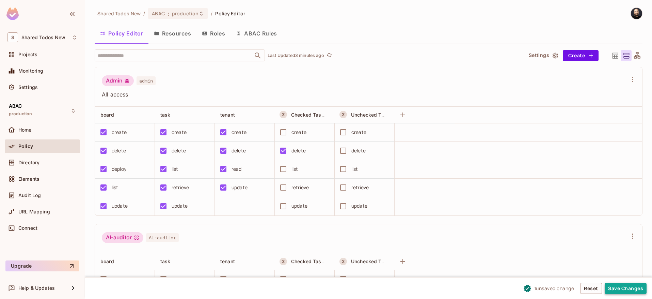
click at [610, 288] on button "Save Changes" at bounding box center [626, 288] width 42 height 11
drag, startPoint x: 172, startPoint y: 133, endPoint x: 191, endPoint y: 135, distance: 18.8
click at [191, 135] on div "create" at bounding box center [182, 132] width 53 height 14
click at [208, 114] on div at bounding box center [209, 115] width 8 height 8
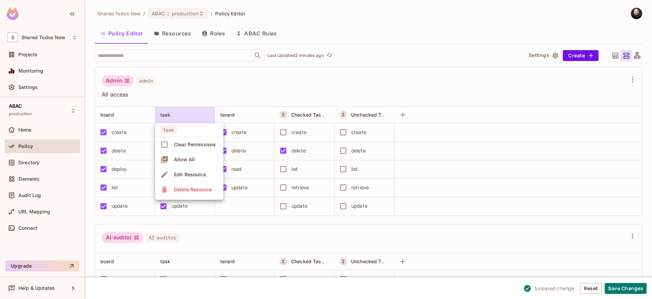
click at [196, 174] on div "Edit Resource" at bounding box center [190, 174] width 32 height 7
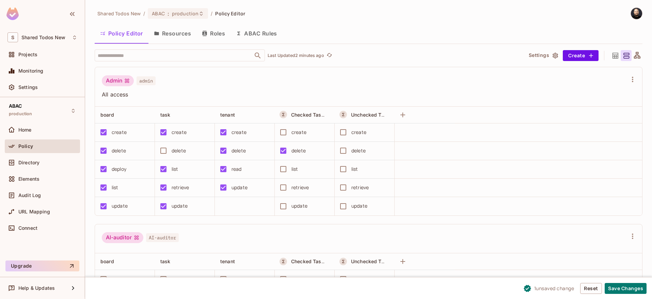
click at [196, 105] on div "Admin admin All access" at bounding box center [368, 86] width 547 height 39
click at [195, 113] on div "task" at bounding box center [182, 114] width 45 height 7
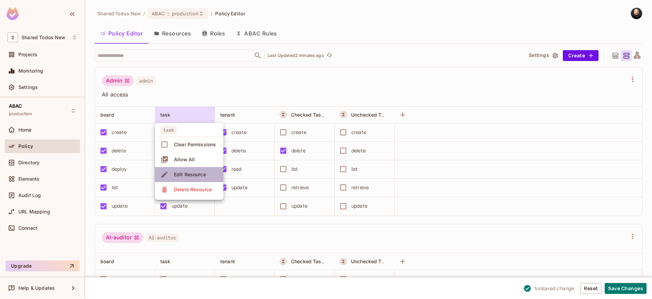
click at [203, 175] on div "Edit Resource" at bounding box center [190, 174] width 32 height 7
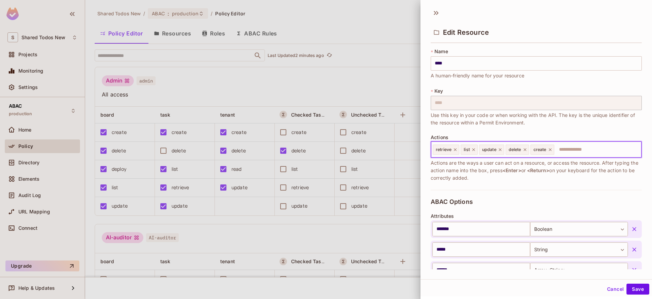
click at [580, 151] on input "text" at bounding box center [597, 150] width 84 height 14
type input "***"
type input "*"
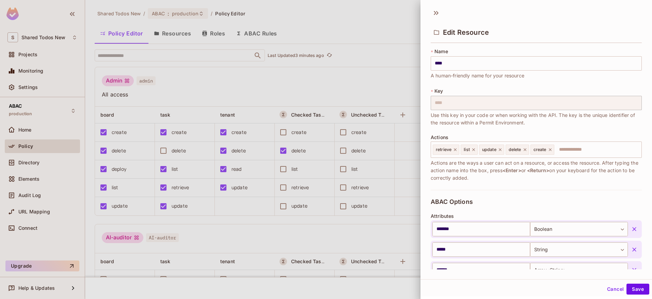
click at [616, 293] on button "Cancel" at bounding box center [615, 288] width 22 height 11
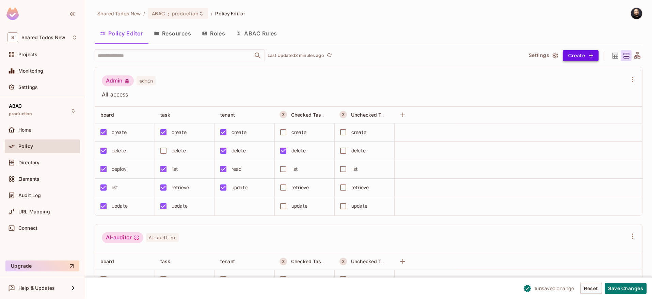
click at [579, 51] on button "Create" at bounding box center [581, 55] width 36 height 11
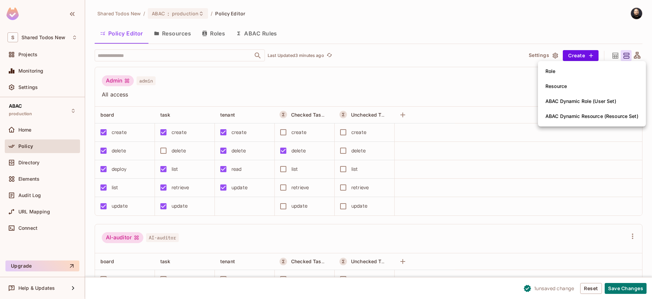
click at [566, 84] on div "Resource" at bounding box center [555, 86] width 21 height 7
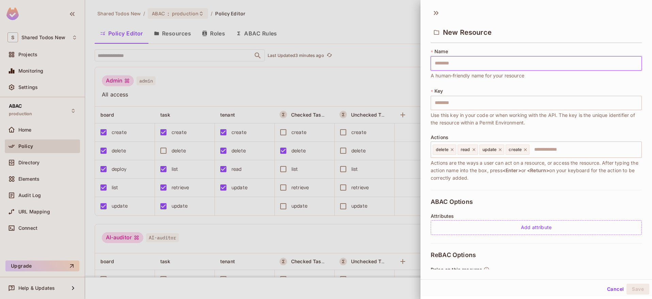
type input "*"
type input "**"
type input "***"
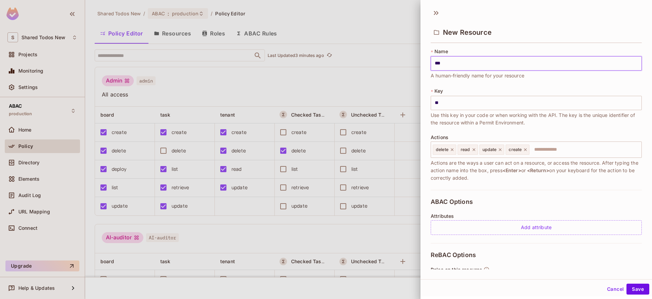
type input "***"
type input "****"
type input "*****"
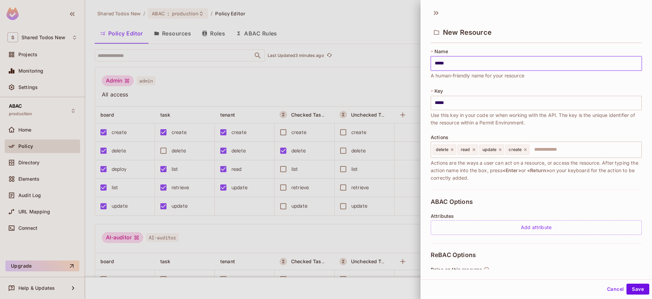
type input "******"
click at [438, 107] on input "******" at bounding box center [536, 103] width 211 height 14
click at [434, 101] on input "******" at bounding box center [536, 103] width 211 height 14
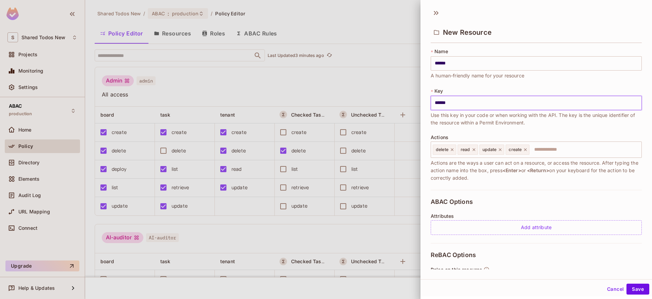
type input "******"
drag, startPoint x: 461, startPoint y: 101, endPoint x: 413, endPoint y: 96, distance: 48.6
click at [413, 96] on div "New Resource * Name ****** ​ A human-friendly name for your resource * Key ****…" at bounding box center [326, 149] width 652 height 299
click at [462, 94] on div "* Key ****** ​ Use this key in your code or when working with the API. The key …" at bounding box center [536, 106] width 211 height 39
drag, startPoint x: 546, startPoint y: 139, endPoint x: 543, endPoint y: 151, distance: 12.4
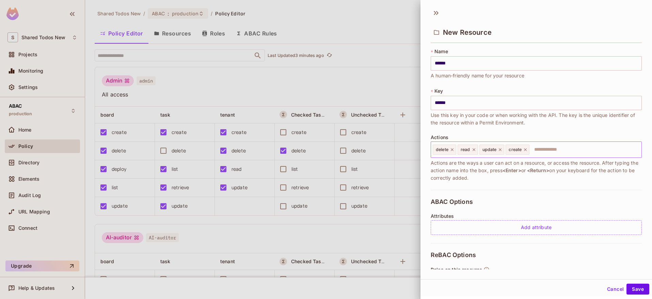
click at [546, 139] on div "Actions delete read update create ​ Actions are the ways a user can act on a re…" at bounding box center [536, 157] width 211 height 47
click at [543, 151] on input "text" at bounding box center [584, 150] width 109 height 14
type input "*"
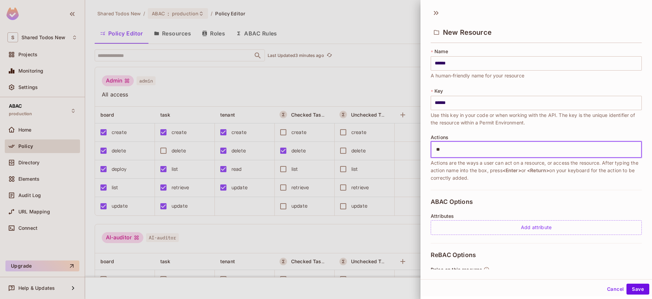
type input "***"
click at [613, 286] on button "Cancel" at bounding box center [615, 288] width 22 height 11
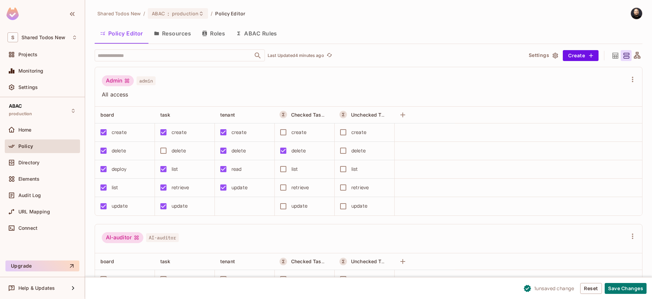
click at [611, 59] on icon at bounding box center [615, 55] width 9 height 9
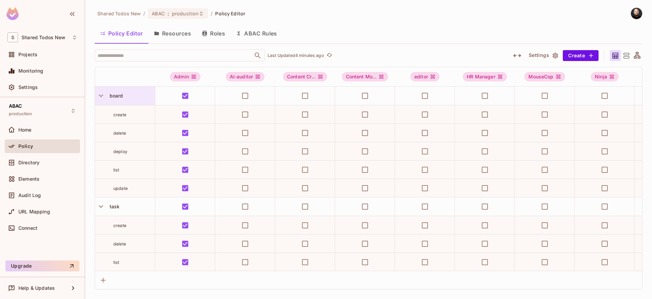
click at [113, 94] on span "board" at bounding box center [115, 96] width 16 height 6
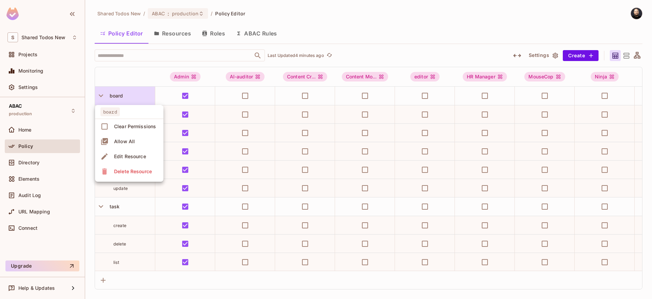
drag, startPoint x: 106, startPoint y: 96, endPoint x: 99, endPoint y: 96, distance: 6.5
click at [106, 96] on div at bounding box center [326, 149] width 652 height 299
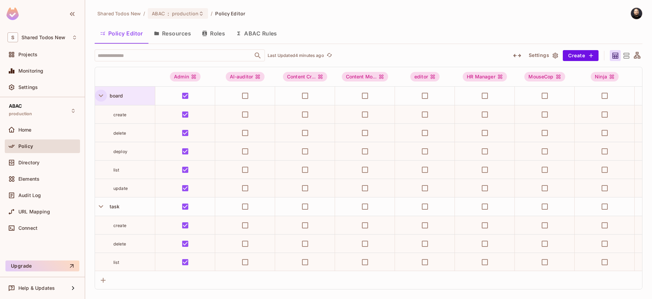
click at [101, 94] on icon "button" at bounding box center [100, 95] width 9 height 9
click at [104, 108] on div "task" at bounding box center [125, 114] width 60 height 18
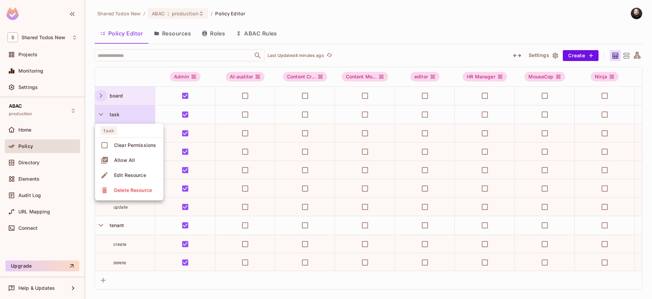
click at [100, 113] on div at bounding box center [326, 149] width 652 height 299
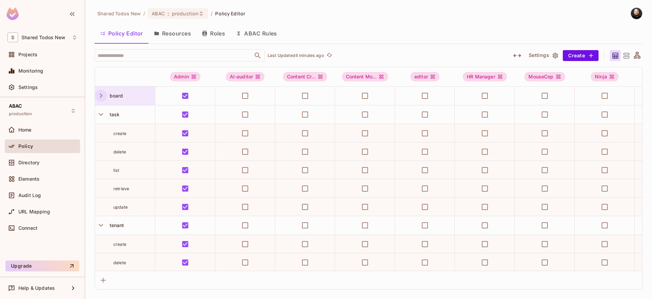
click at [99, 114] on div "task Clear Permissions Allow All Edit Resource Delete Resource" at bounding box center [326, 149] width 652 height 299
click at [100, 114] on icon "button" at bounding box center [101, 114] width 4 height 3
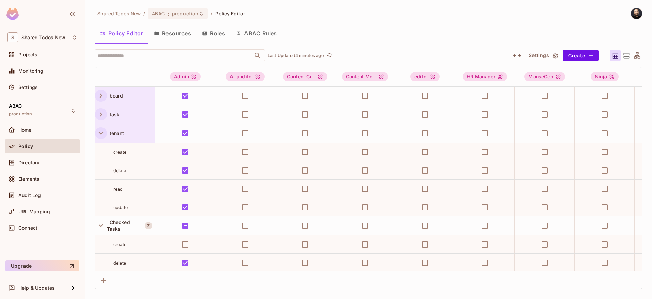
click at [102, 132] on icon "button" at bounding box center [101, 133] width 4 height 3
click at [135, 55] on input "text" at bounding box center [174, 55] width 156 height 12
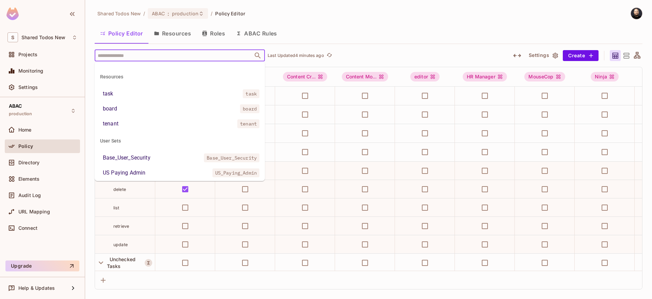
scroll to position [275, 0]
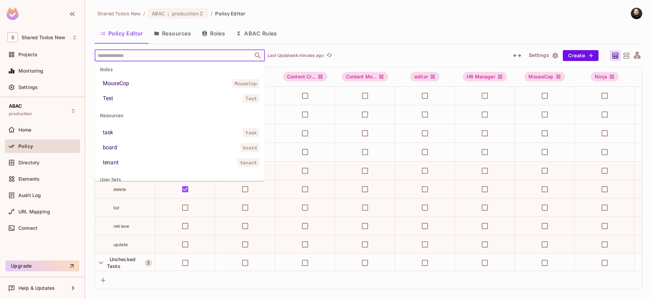
click at [120, 129] on li "task task" at bounding box center [180, 132] width 170 height 12
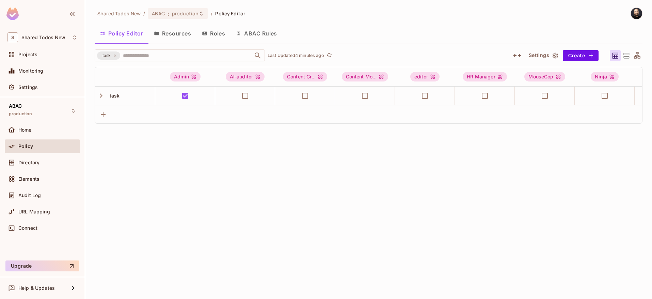
click at [147, 155] on div "Shared Todos New / ABAC : production / Policy Editor Policy Editor Resources Ro…" at bounding box center [368, 149] width 567 height 299
click at [189, 57] on input "text" at bounding box center [182, 55] width 122 height 12
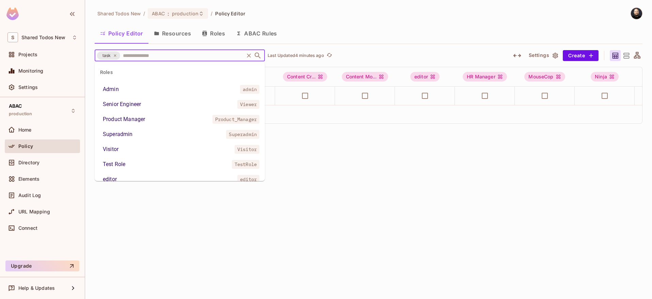
click at [148, 87] on li "Admin admin" at bounding box center [180, 89] width 170 height 12
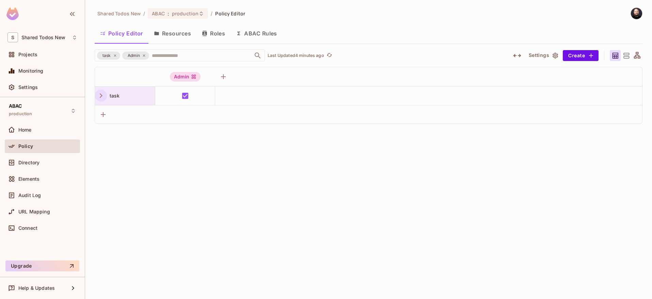
click at [105, 94] on icon "button" at bounding box center [100, 95] width 9 height 9
click at [623, 57] on icon at bounding box center [626, 55] width 9 height 9
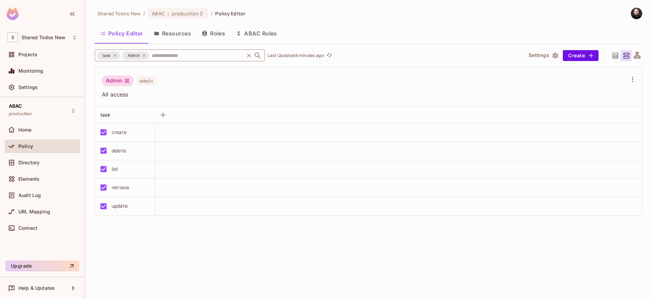
click at [115, 55] on icon at bounding box center [115, 55] width 2 height 2
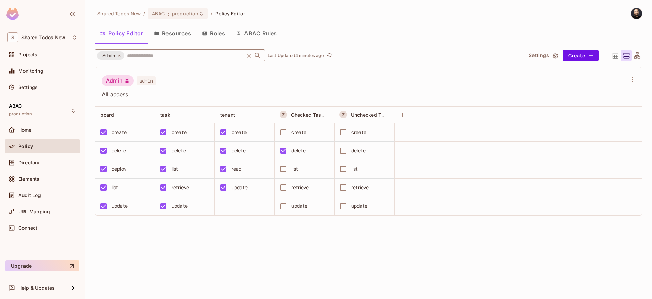
click at [119, 55] on icon at bounding box center [119, 55] width 2 height 2
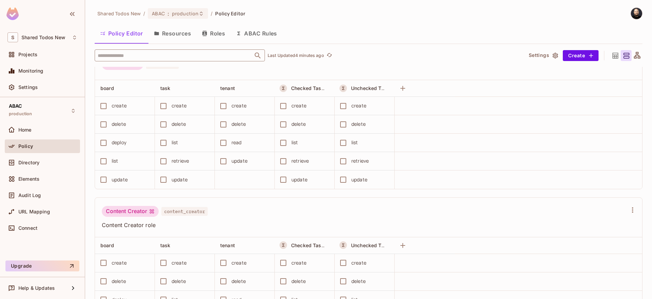
scroll to position [0, 0]
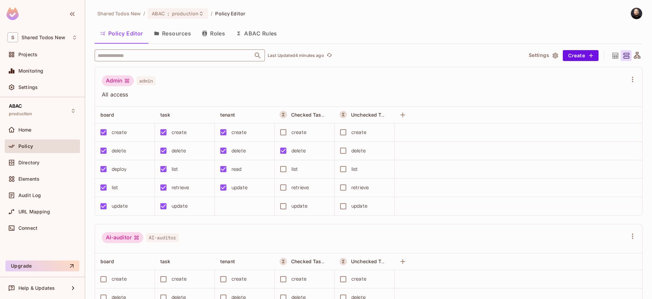
click at [634, 55] on icon at bounding box center [637, 55] width 6 height 6
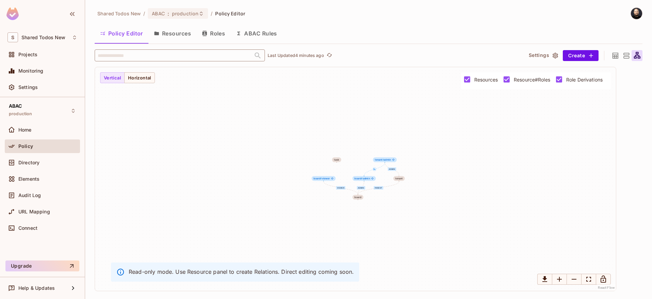
click at [614, 55] on icon at bounding box center [615, 55] width 9 height 9
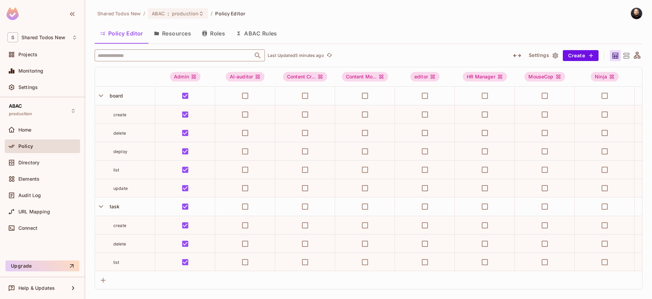
click at [625, 51] on icon at bounding box center [626, 55] width 9 height 9
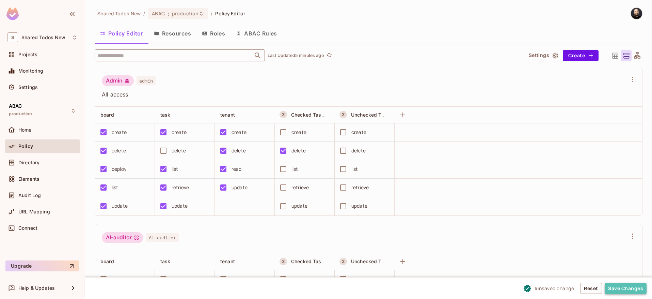
click at [622, 286] on button "Save Changes" at bounding box center [626, 288] width 42 height 11
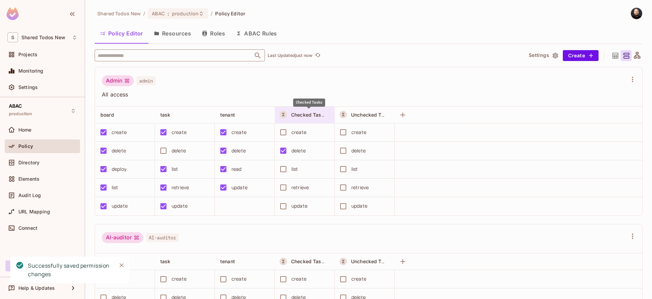
click at [299, 115] on span "Checked Tasks" at bounding box center [309, 114] width 36 height 6
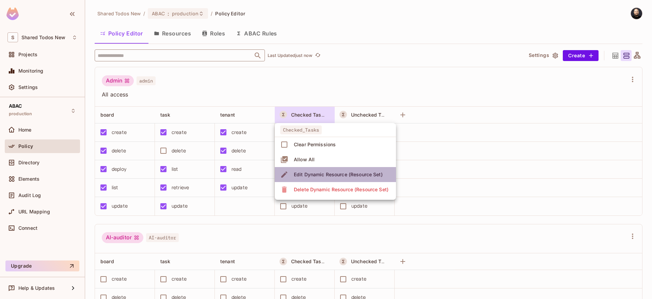
click at [335, 174] on div "Edit Dynamic Resource (Resource Set)" at bounding box center [338, 174] width 89 height 7
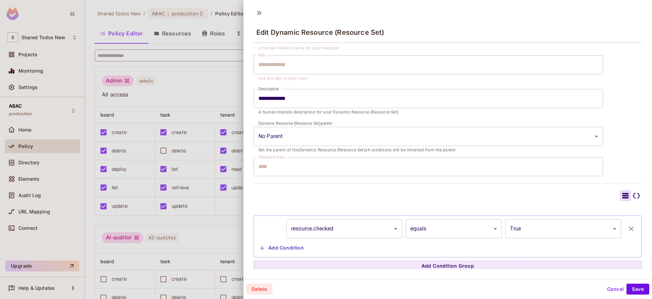
scroll to position [45, 0]
drag, startPoint x: 603, startPoint y: 288, endPoint x: 598, endPoint y: 287, distance: 5.3
click at [604, 288] on button "Cancel" at bounding box center [615, 288] width 22 height 11
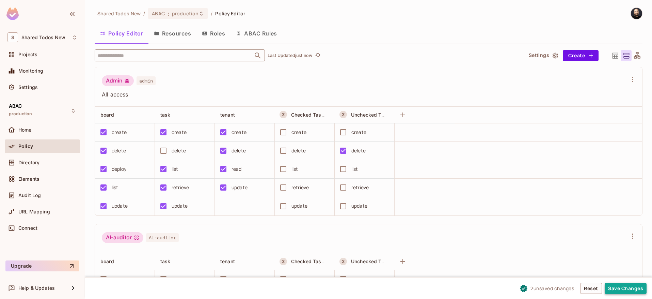
click at [612, 289] on button "Save Changes" at bounding box center [626, 288] width 42 height 11
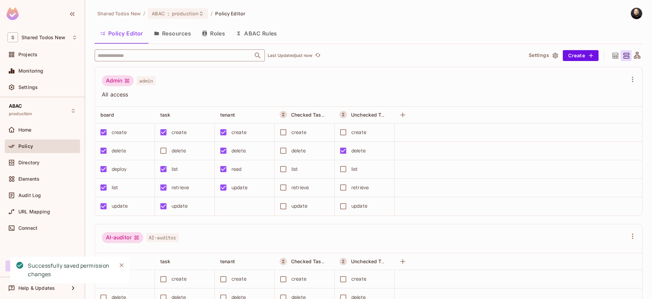
click at [248, 30] on button "ABAC Rules" at bounding box center [256, 33] width 52 height 17
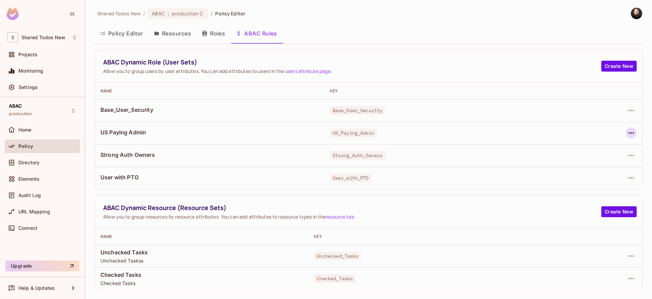
click at [633, 133] on icon "button" at bounding box center [630, 132] width 5 height 1
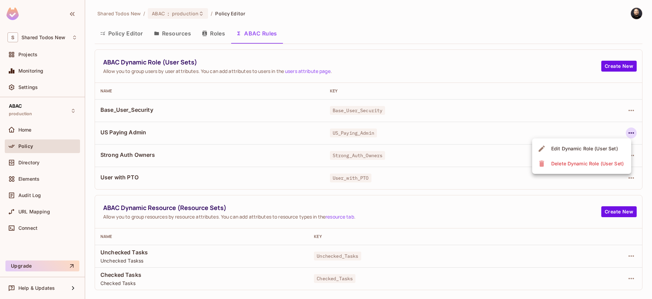
click at [605, 149] on div "Edit Dynamic Role (User Set)" at bounding box center [584, 148] width 67 height 7
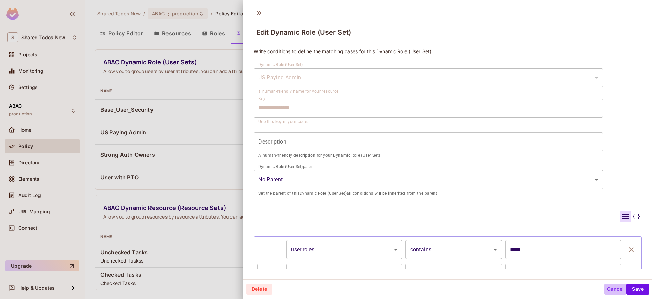
click at [612, 291] on button "Cancel" at bounding box center [615, 288] width 22 height 11
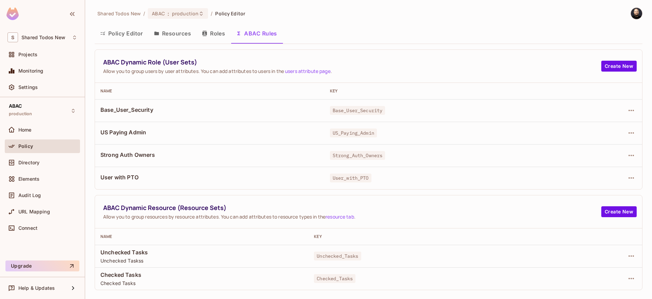
click at [130, 37] on button "Policy Editor" at bounding box center [122, 33] width 54 height 17
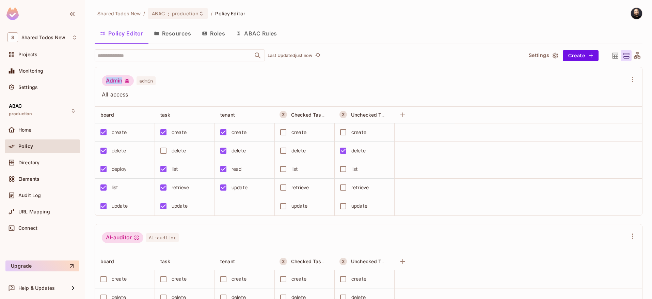
drag, startPoint x: 110, startPoint y: 82, endPoint x: 122, endPoint y: 81, distance: 12.3
click at [122, 81] on div "Admin" at bounding box center [118, 80] width 32 height 11
click at [118, 83] on div "Admin" at bounding box center [118, 80] width 32 height 11
click at [117, 82] on div "Admin" at bounding box center [118, 80] width 32 height 11
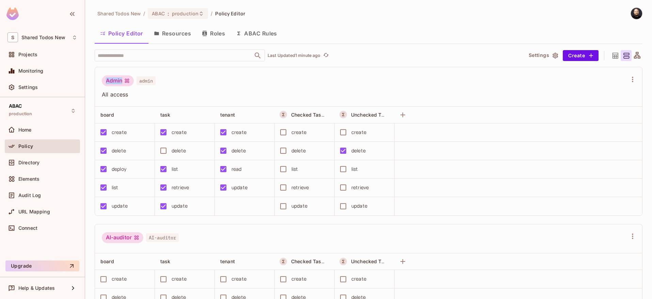
click at [257, 31] on button "ABAC Rules" at bounding box center [256, 33] width 52 height 17
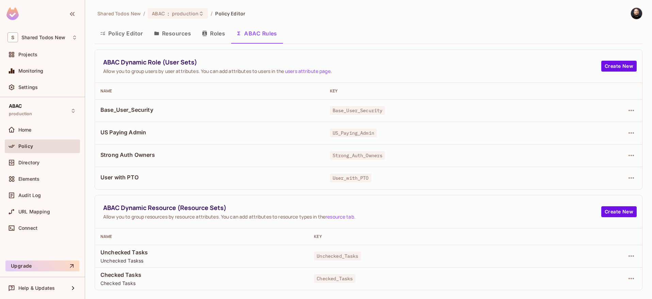
click at [638, 134] on td at bounding box center [602, 133] width 79 height 22
click at [633, 133] on icon "button" at bounding box center [630, 132] width 5 height 1
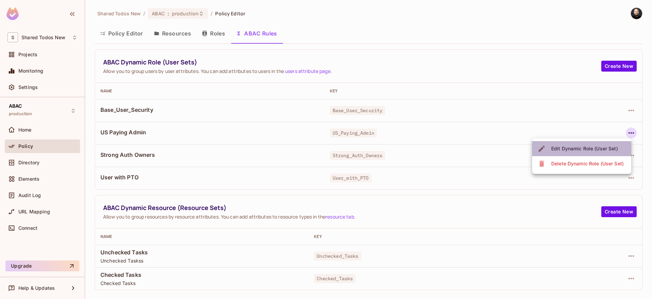
click at [614, 150] on div "Edit Dynamic Role (User Set)" at bounding box center [584, 148] width 67 height 7
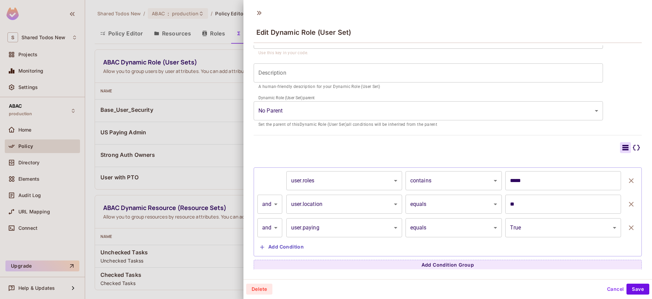
scroll to position [70, 0]
drag, startPoint x: 534, startPoint y: 177, endPoint x: 501, endPoint y: 176, distance: 33.1
click at [505, 176] on input "*****" at bounding box center [563, 179] width 116 height 19
click at [608, 285] on button "Cancel" at bounding box center [615, 288] width 22 height 11
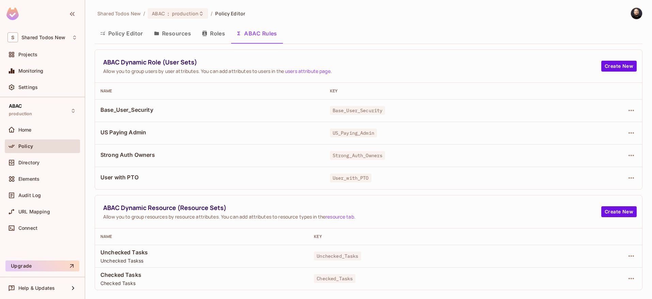
click at [112, 38] on button "Policy Editor" at bounding box center [122, 33] width 54 height 17
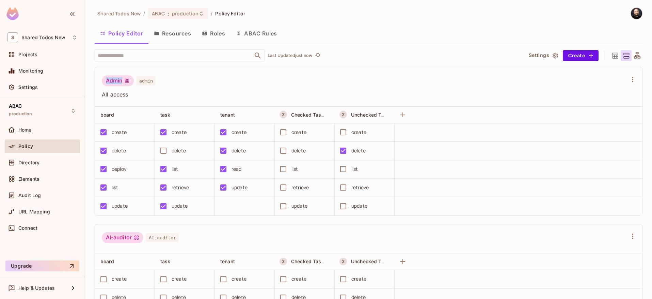
drag, startPoint x: 126, startPoint y: 80, endPoint x: 107, endPoint y: 78, distance: 19.6
click at [107, 78] on div "Admin" at bounding box center [118, 80] width 32 height 11
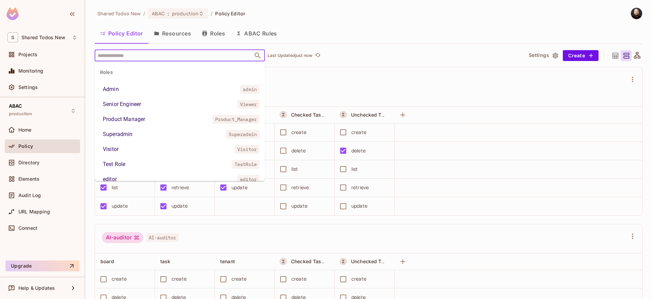
drag, startPoint x: 174, startPoint y: 58, endPoint x: 169, endPoint y: 58, distance: 4.8
click at [173, 58] on input "text" at bounding box center [174, 55] width 156 height 12
type input "**"
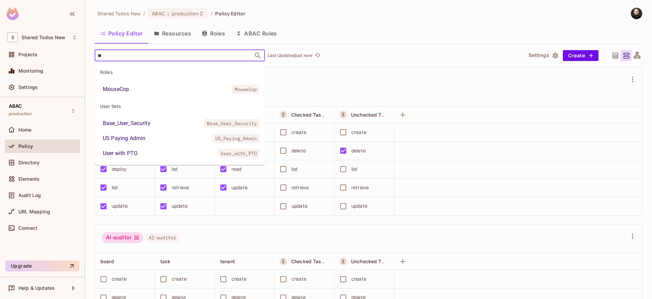
click at [149, 139] on li "US Paying Admin US_Paying_Admin" at bounding box center [180, 138] width 170 height 12
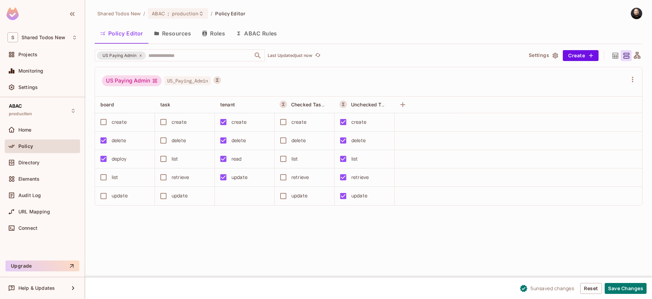
click at [111, 143] on div "delete" at bounding box center [122, 140] width 53 height 14
click at [117, 140] on div "delete" at bounding box center [119, 140] width 14 height 7
click at [181, 33] on button "Resources" at bounding box center [172, 33] width 48 height 17
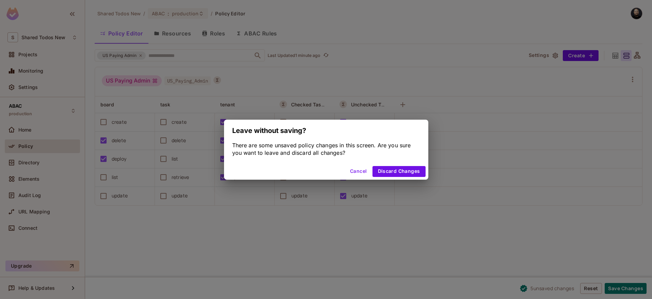
click at [213, 35] on div "Leave without saving? There are some unsaved policy changes in this screen. Are…" at bounding box center [326, 149] width 652 height 299
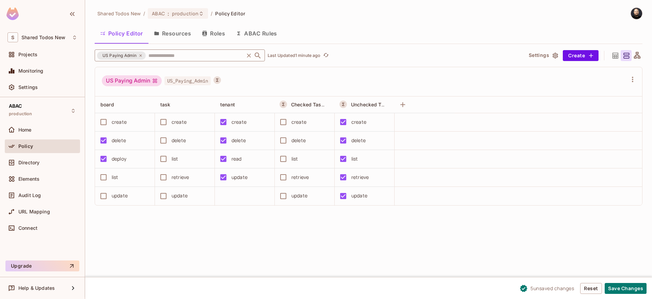
click at [142, 55] on icon at bounding box center [141, 55] width 4 height 4
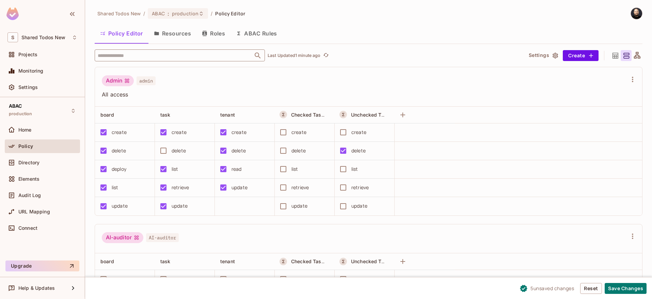
click at [213, 35] on button "Roles" at bounding box center [213, 33] width 34 height 17
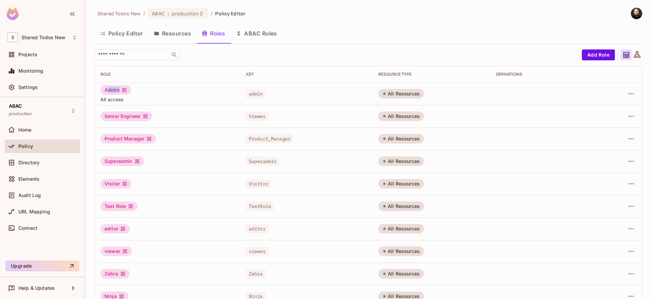
drag, startPoint x: 107, startPoint y: 90, endPoint x: 120, endPoint y: 91, distance: 13.7
click at [120, 91] on div "Admin" at bounding box center [115, 90] width 31 height 10
drag, startPoint x: 384, startPoint y: 93, endPoint x: 421, endPoint y: 94, distance: 37.5
click at [421, 94] on div "All Resources" at bounding box center [401, 94] width 46 height 10
drag, startPoint x: 387, startPoint y: 96, endPoint x: 348, endPoint y: 89, distance: 39.4
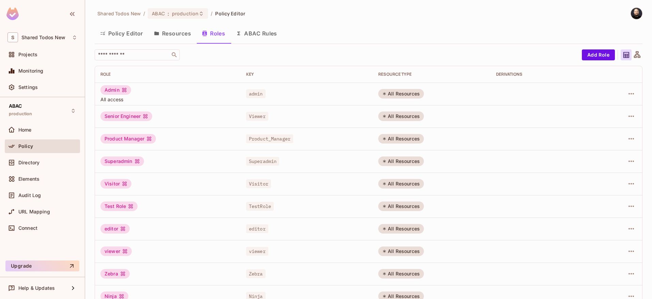
click at [371, 93] on tr "Admin All access admin All Resources" at bounding box center [368, 93] width 547 height 22
click at [122, 38] on button "Policy Editor" at bounding box center [122, 33] width 54 height 17
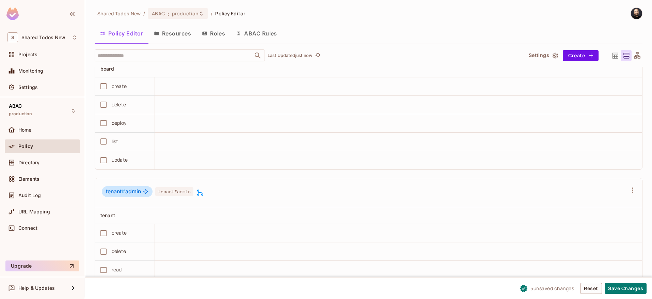
scroll to position [2794, 0]
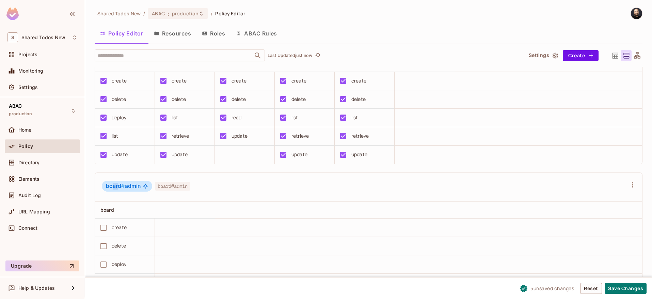
drag, startPoint x: 111, startPoint y: 187, endPoint x: 122, endPoint y: 186, distance: 10.6
click at [118, 187] on span "board #" at bounding box center [115, 185] width 19 height 6
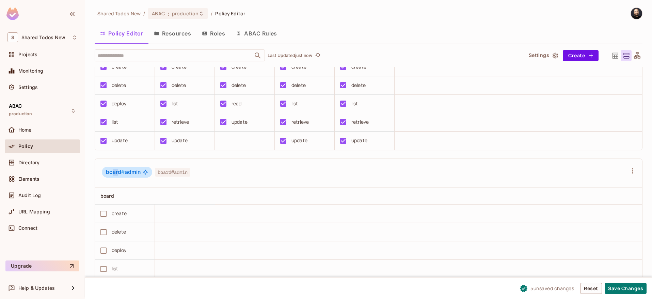
scroll to position [2862, 0]
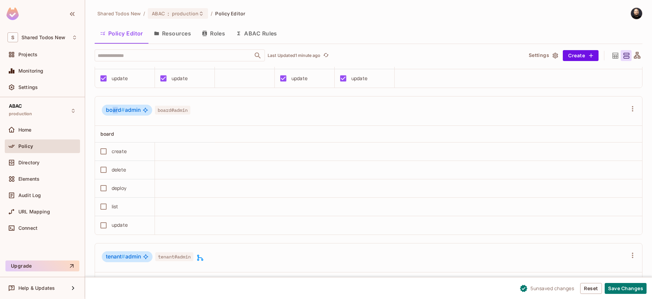
click at [247, 35] on button "ABAC Rules" at bounding box center [256, 33] width 52 height 17
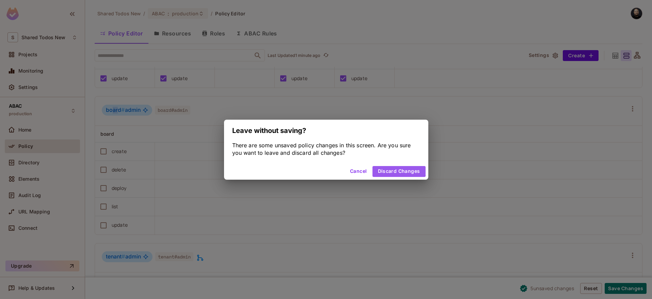
drag, startPoint x: 396, startPoint y: 168, endPoint x: 388, endPoint y: 163, distance: 10.3
click at [396, 168] on button "Discard Changes" at bounding box center [398, 171] width 53 height 11
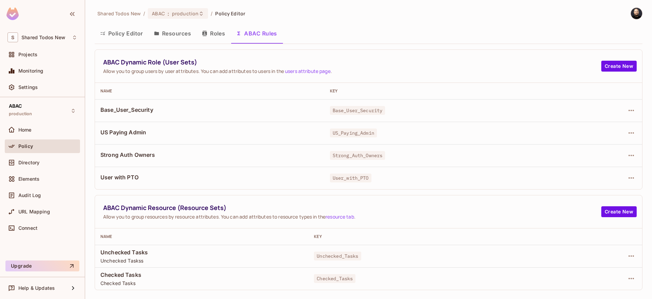
click at [219, 35] on button "Roles" at bounding box center [213, 33] width 34 height 17
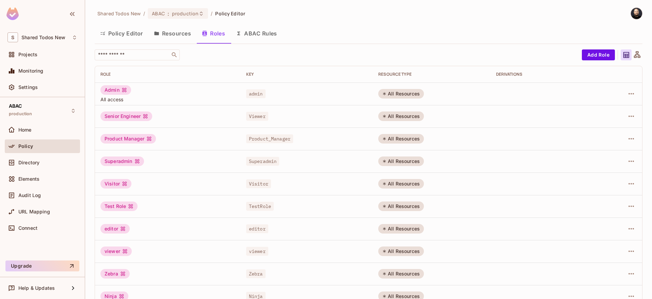
click at [633, 55] on icon at bounding box center [637, 55] width 9 height 9
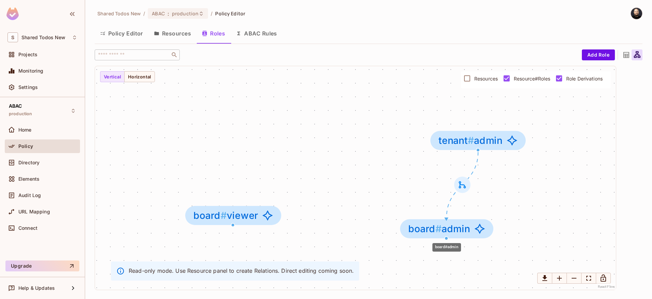
drag, startPoint x: 408, startPoint y: 211, endPoint x: 461, endPoint y: 226, distance: 54.6
click at [461, 226] on span "board # admin" at bounding box center [439, 228] width 62 height 11
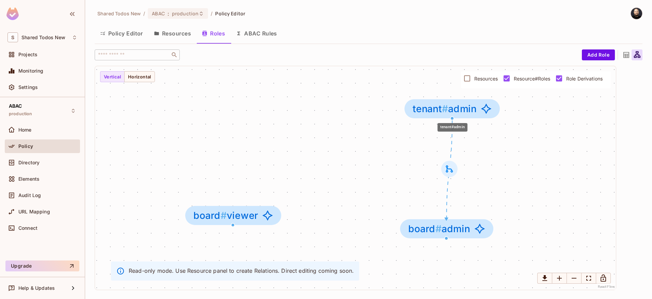
drag, startPoint x: 453, startPoint y: 130, endPoint x: 438, endPoint y: 106, distance: 28.3
click at [438, 106] on span "tenant #" at bounding box center [430, 108] width 35 height 12
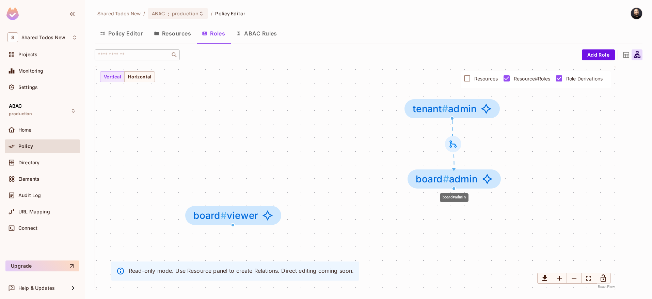
drag, startPoint x: 439, startPoint y: 231, endPoint x: 447, endPoint y: 179, distance: 52.3
click at [447, 179] on span "#" at bounding box center [446, 179] width 6 height 12
click at [456, 144] on icon at bounding box center [453, 144] width 10 height 10
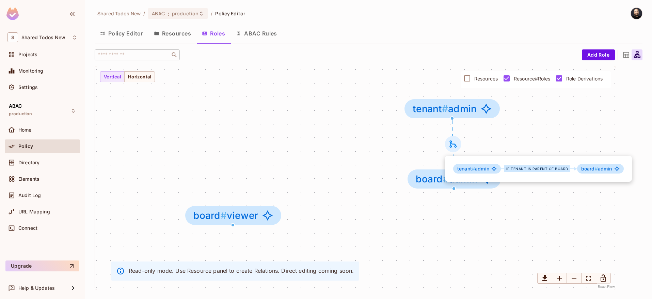
click at [136, 36] on div at bounding box center [326, 149] width 652 height 299
click at [261, 35] on button "ABAC Rules" at bounding box center [256, 33] width 52 height 17
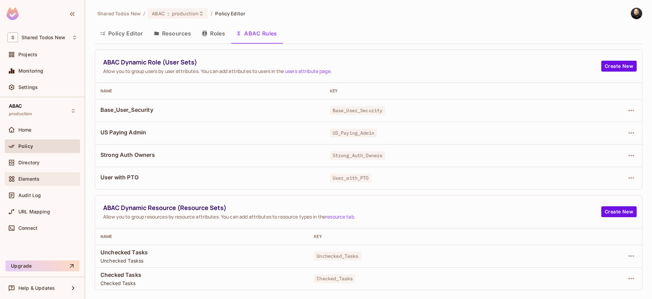
click at [44, 173] on div "Elements" at bounding box center [42, 179] width 75 height 14
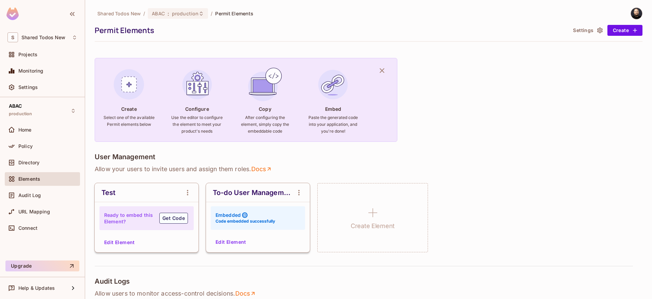
click at [382, 71] on icon "button" at bounding box center [382, 70] width 8 height 8
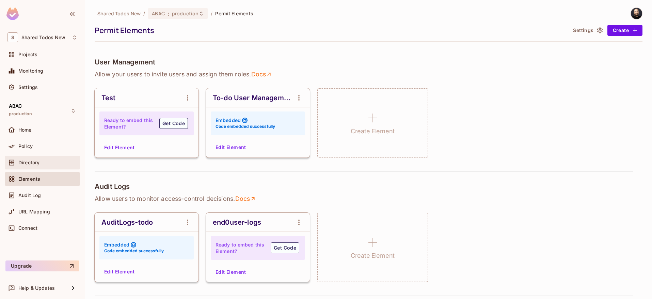
click at [43, 166] on div "Directory" at bounding box center [42, 162] width 70 height 8
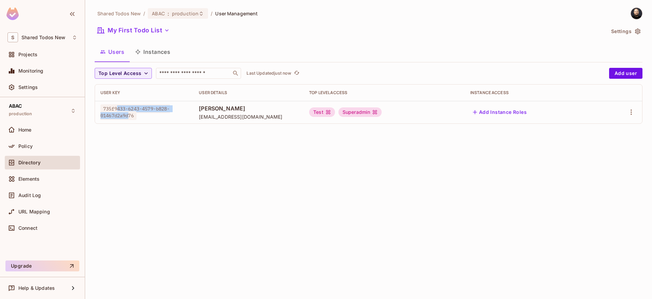
drag, startPoint x: 129, startPoint y: 115, endPoint x: 136, endPoint y: 122, distance: 9.1
click at [137, 123] on td "735f9433-6243-4579-b828-01467d2a9d76" at bounding box center [144, 112] width 98 height 22
drag, startPoint x: 191, startPoint y: 111, endPoint x: 207, endPoint y: 111, distance: 16.3
click at [207, 111] on tr "735f9433-6243-4579-b828-01467d2a9d76 Raz Cohen raz@permit.io Test Superadmin Ad…" at bounding box center [368, 112] width 547 height 22
click at [118, 31] on button "My First Todo List" at bounding box center [134, 30] width 78 height 11
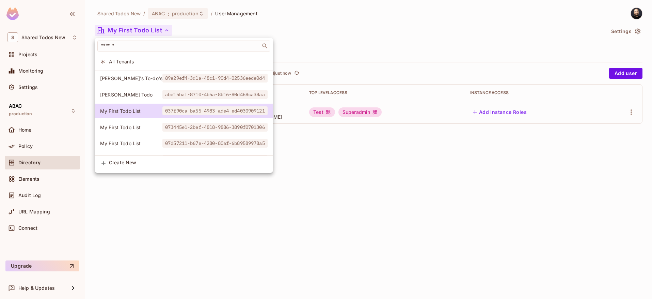
click at [291, 32] on div at bounding box center [326, 149] width 652 height 299
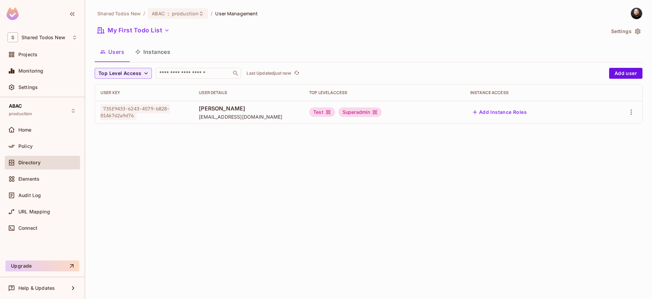
click at [166, 50] on button "Instances" at bounding box center [153, 51] width 46 height 17
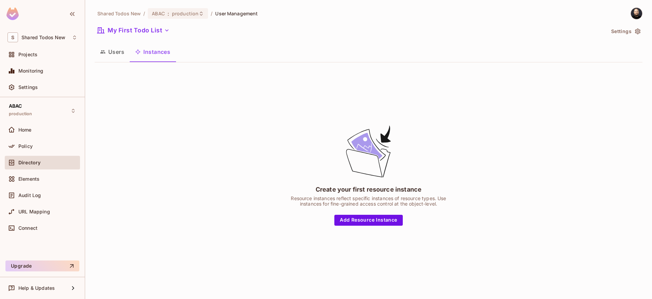
click at [114, 52] on button "Users" at bounding box center [112, 51] width 35 height 17
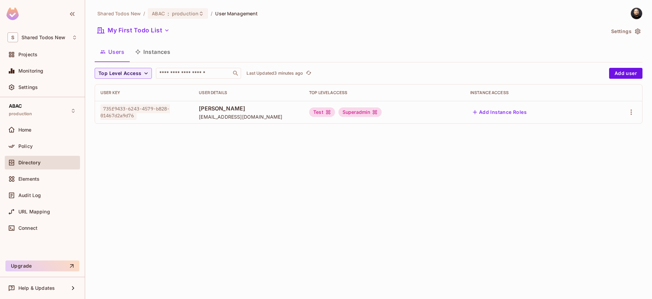
click at [141, 52] on button "Instances" at bounding box center [153, 51] width 46 height 17
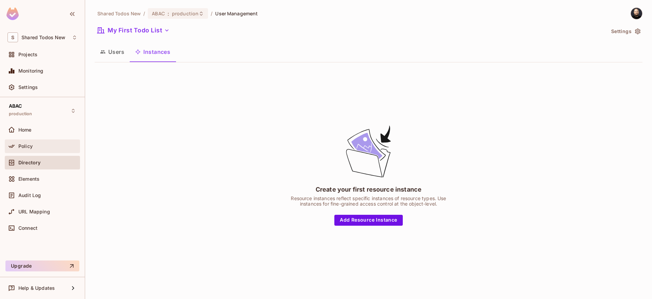
click at [55, 149] on div "Policy" at bounding box center [42, 146] width 70 height 8
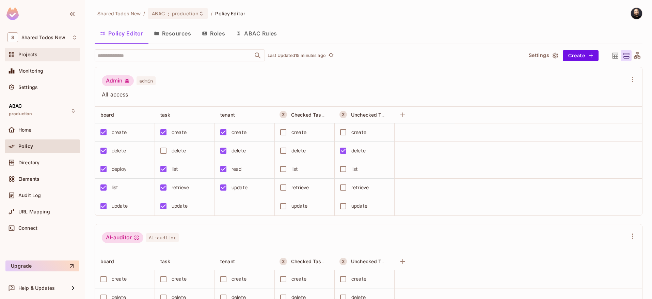
click at [34, 54] on span "Projects" at bounding box center [27, 54] width 19 height 5
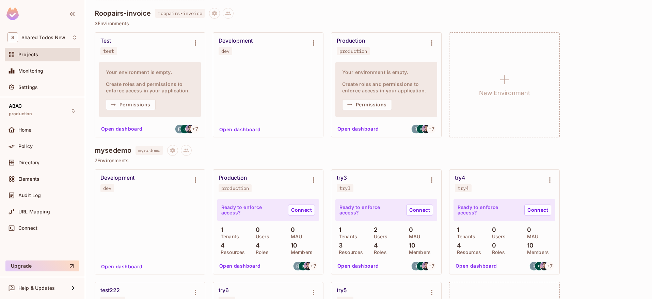
scroll to position [4176, 0]
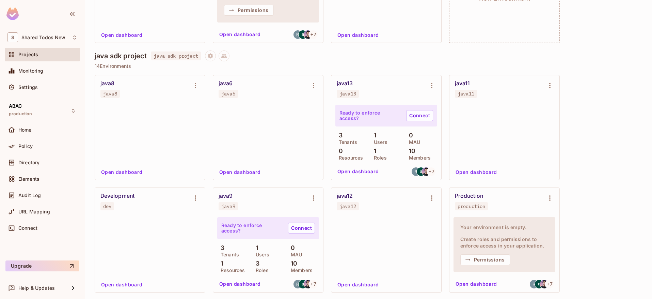
click at [119, 57] on h4 "java sdk project" at bounding box center [121, 56] width 52 height 8
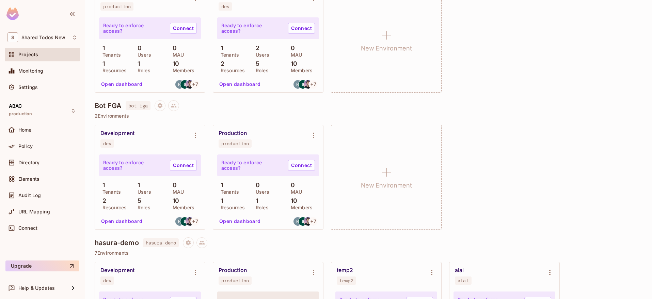
scroll to position [1297, 0]
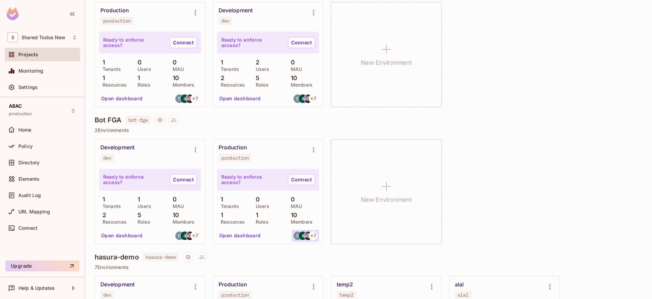
click at [304, 237] on img at bounding box center [308, 235] width 9 height 9
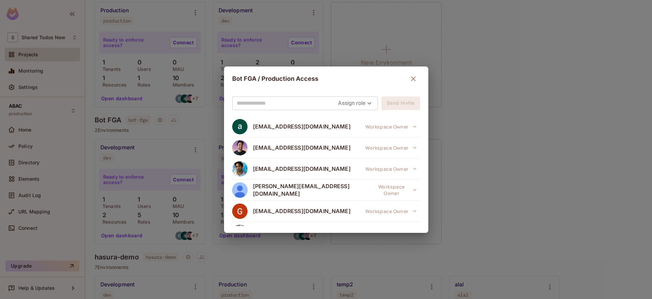
scroll to position [0, 0]
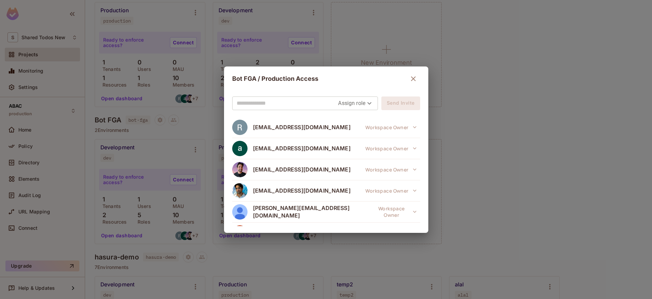
click at [476, 111] on div "Bot FGA / Production Access Assign role Send Invite raz@permit.io Workspace Own…" at bounding box center [326, 149] width 652 height 299
